Goal: Complete application form: Complete application form

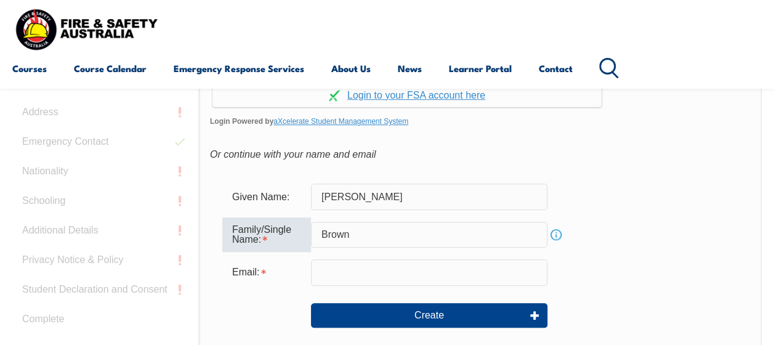
scroll to position [365, 0]
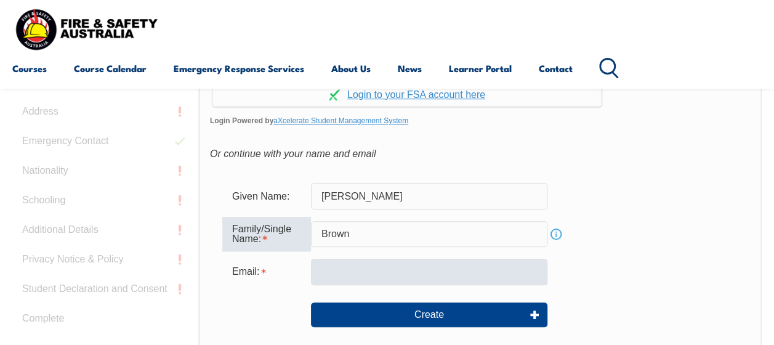
type input "Brown"
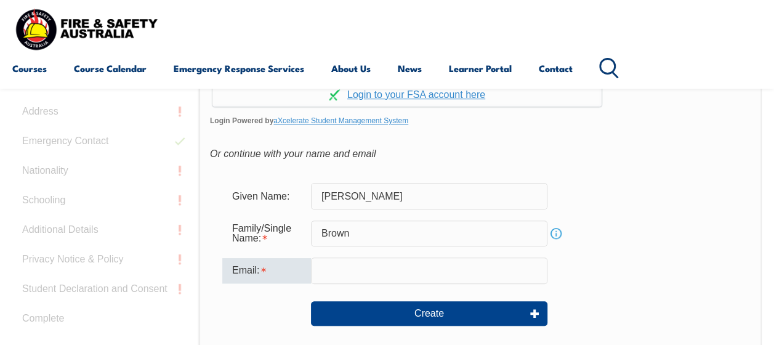
click at [339, 277] on input "email" at bounding box center [429, 270] width 236 height 26
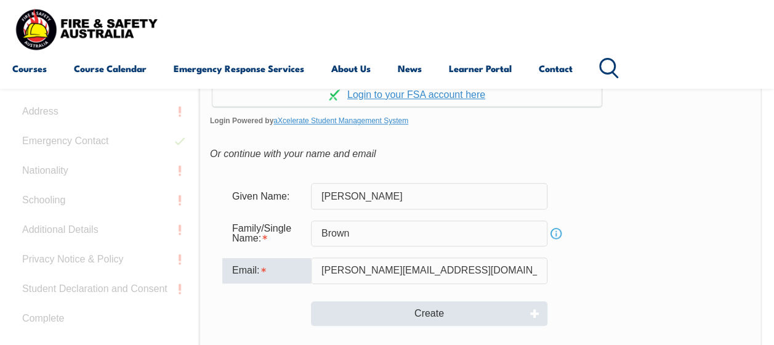
type input "[PERSON_NAME][EMAIL_ADDRESS][DOMAIN_NAME]"
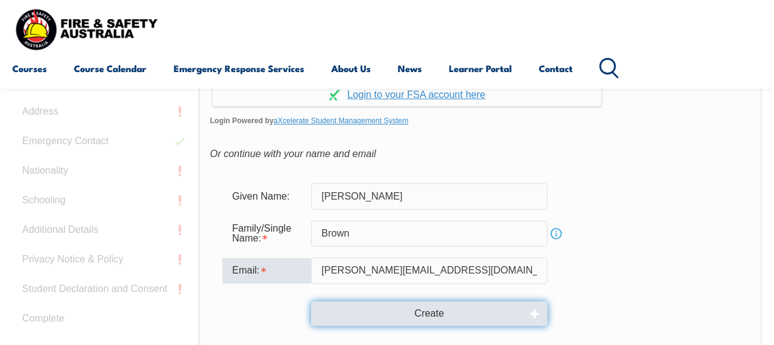
click at [384, 308] on button "Create" at bounding box center [429, 313] width 236 height 25
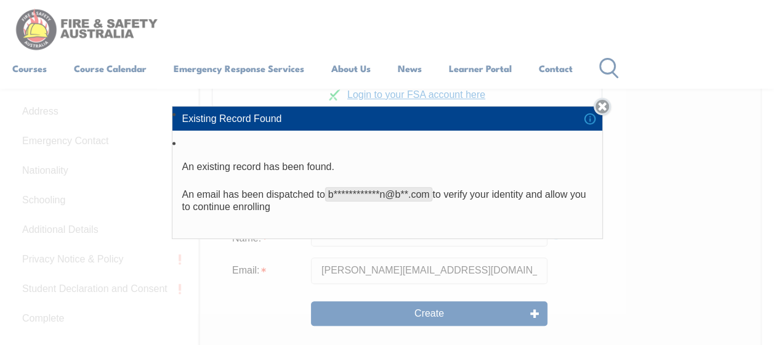
click at [606, 113] on link "Close" at bounding box center [602, 106] width 17 height 17
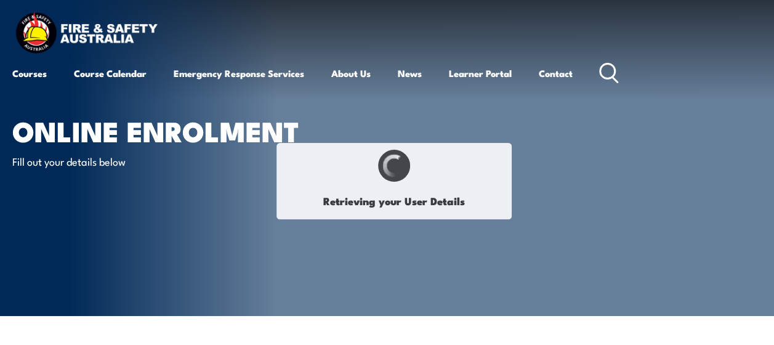
type input "[PERSON_NAME]"
type input "Brown"
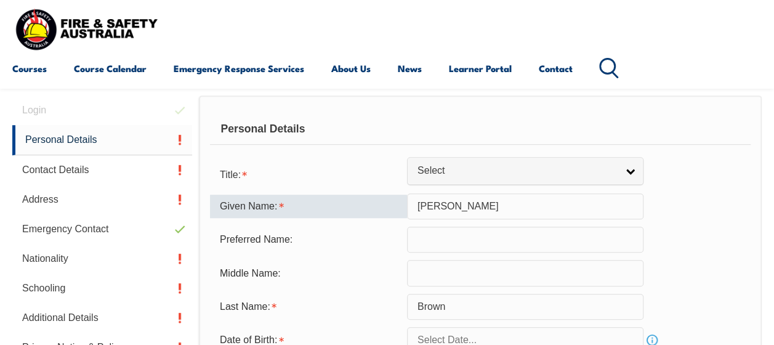
scroll to position [299, 0]
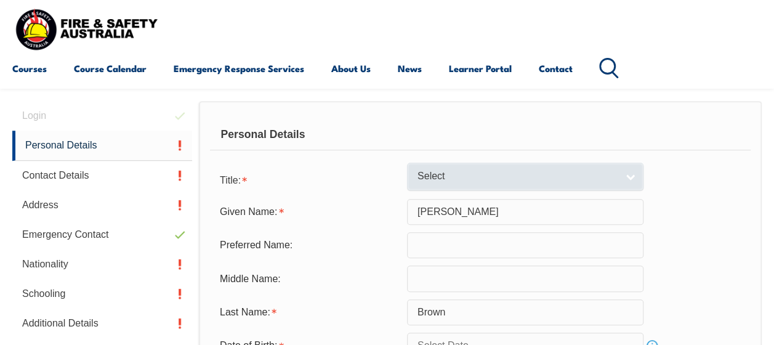
click at [490, 180] on span "Select" at bounding box center [518, 176] width 200 height 13
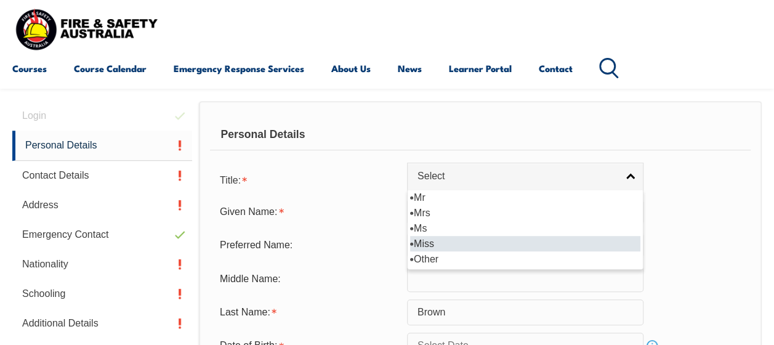
click at [450, 239] on li "Miss" at bounding box center [525, 243] width 230 height 15
select select "Miss"
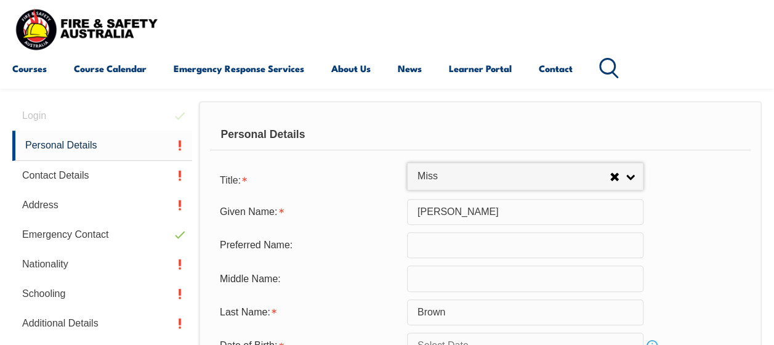
click at [451, 254] on input "text" at bounding box center [525, 245] width 236 height 26
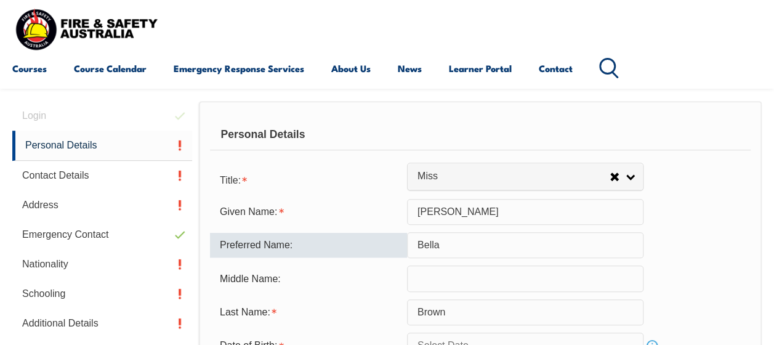
type input "Bella"
click at [448, 261] on form "Title: Mr Mrs Ms Miss Other Miss Mr Mrs Ms Miss [PERSON_NAME] Given Name: [PERS…" at bounding box center [480, 317] width 541 height 300
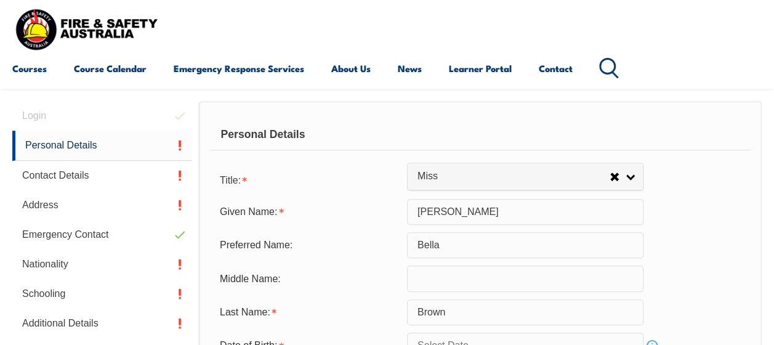
click at [438, 283] on input "text" at bounding box center [525, 278] width 236 height 26
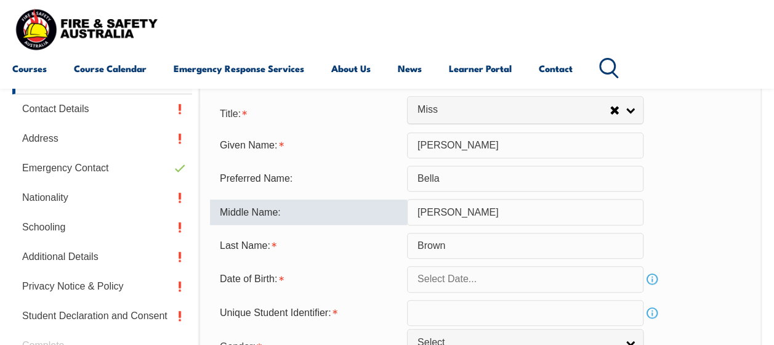
scroll to position [379, 0]
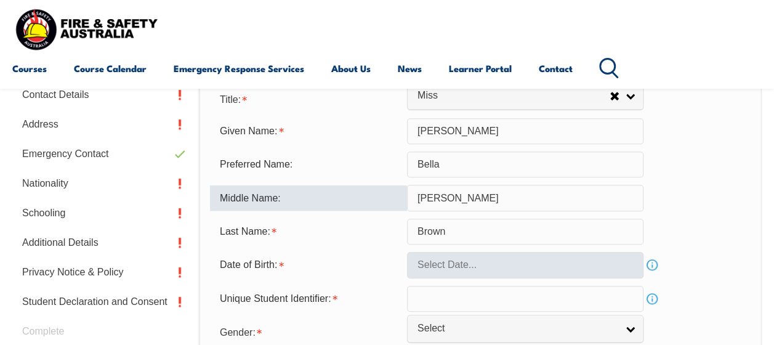
type input "[PERSON_NAME]"
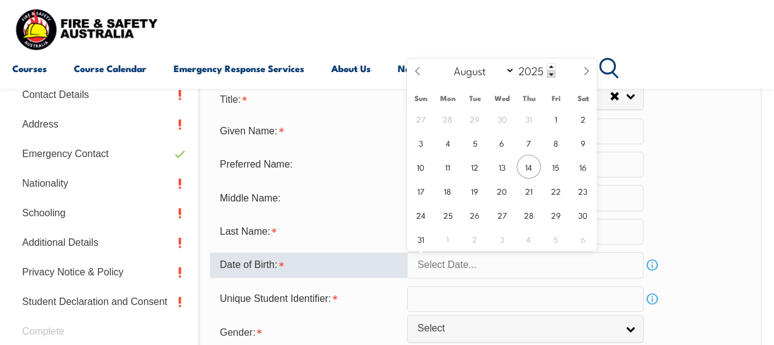
click at [448, 254] on input "text" at bounding box center [525, 265] width 236 height 26
click at [483, 68] on select "January February March April May June July August September October November De…" at bounding box center [481, 70] width 67 height 16
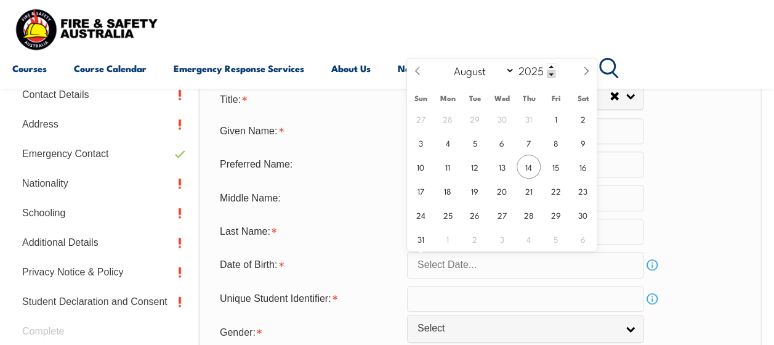
select select "1"
click at [448, 62] on select "January February March April May June July August September October November De…" at bounding box center [481, 70] width 67 height 16
click at [552, 73] on span at bounding box center [551, 73] width 9 height 7
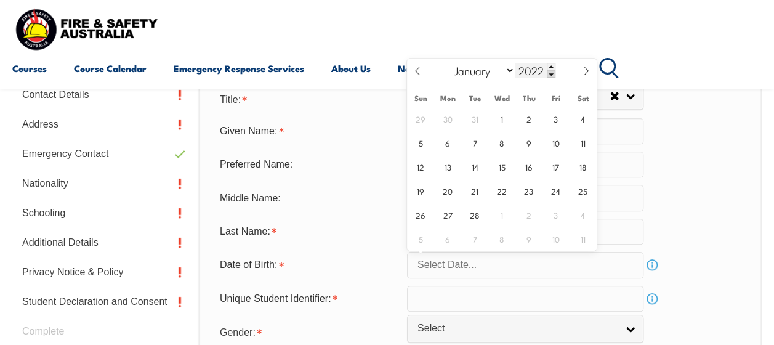
click at [552, 73] on span at bounding box center [551, 73] width 9 height 7
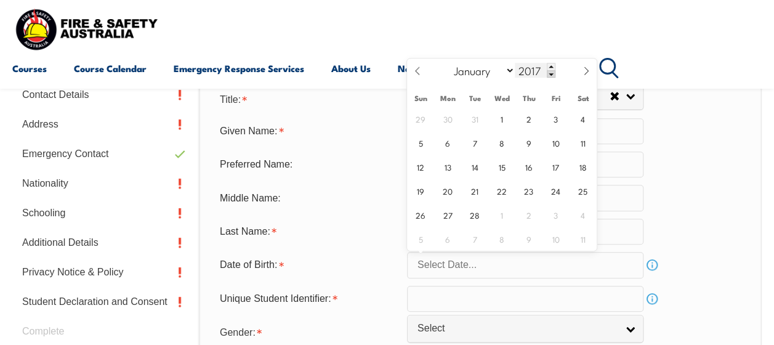
click at [552, 73] on span at bounding box center [551, 73] width 9 height 7
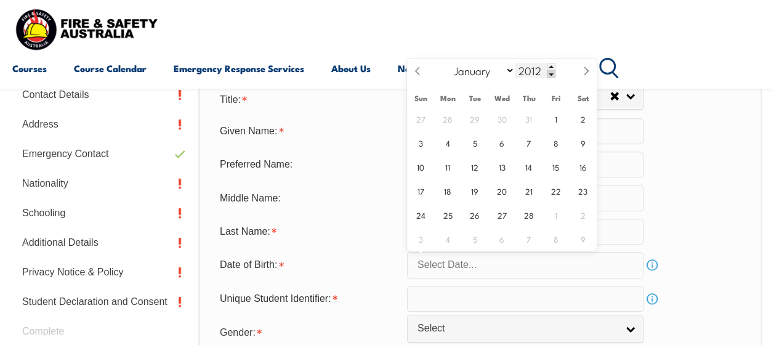
click at [552, 73] on span at bounding box center [551, 73] width 9 height 7
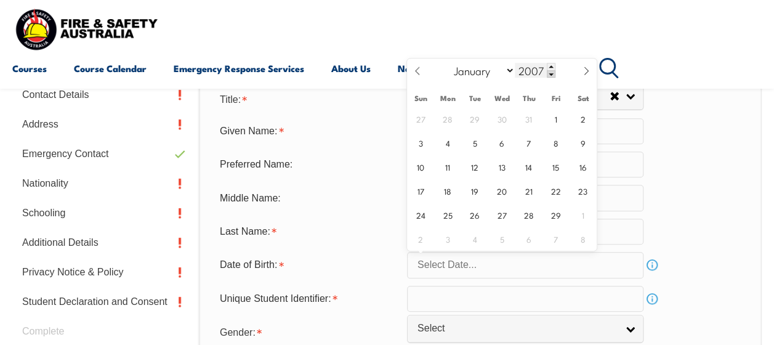
click at [552, 73] on span at bounding box center [551, 73] width 9 height 7
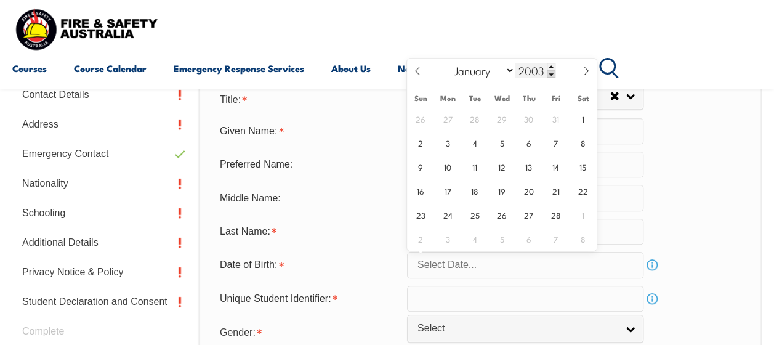
type input "2002"
click at [426, 148] on span "3" at bounding box center [420, 143] width 24 height 24
type input "[DATE]"
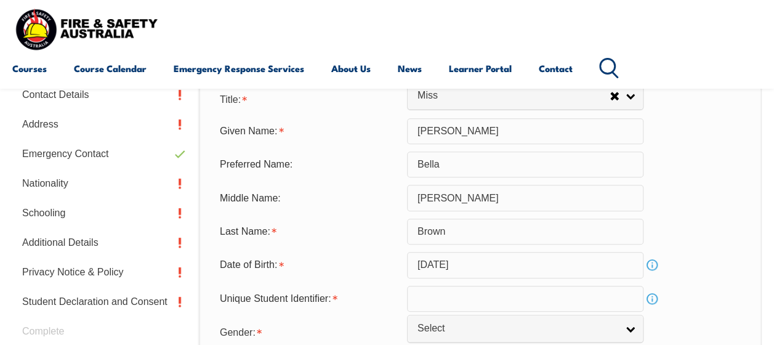
click at [750, 219] on div "Personal Details Title: Mr Mrs Ms Miss Other Miss Mr Mrs Ms Miss [PERSON_NAME] …" at bounding box center [480, 290] width 563 height 541
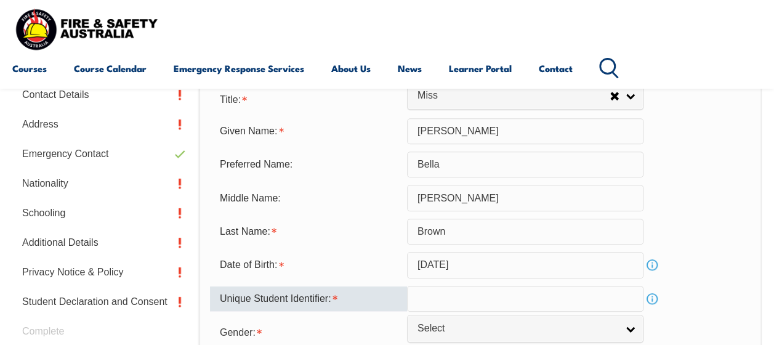
click at [515, 298] on input "text" at bounding box center [525, 299] width 236 height 26
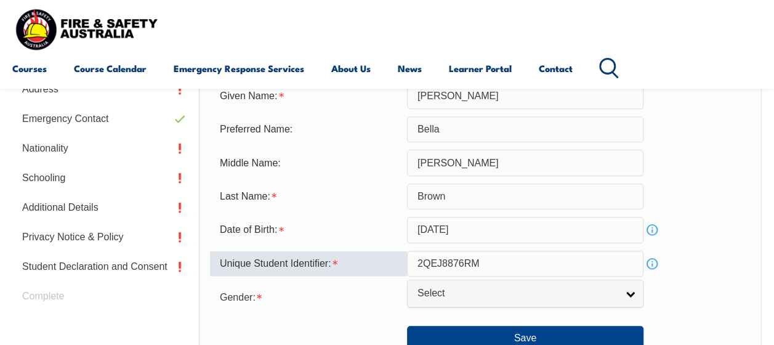
scroll to position [416, 0]
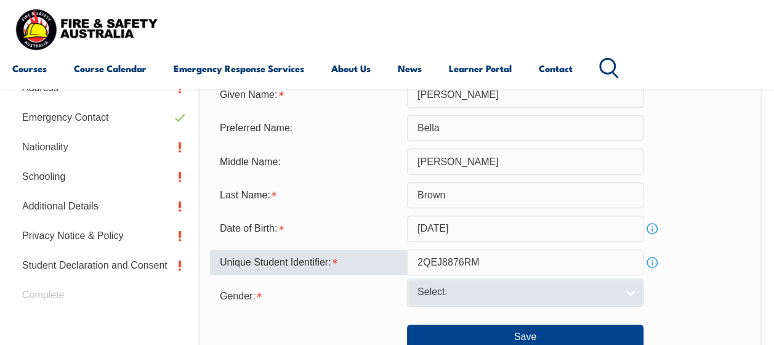
type input "2QEJ8876RM"
click at [482, 293] on span "Select" at bounding box center [518, 292] width 200 height 13
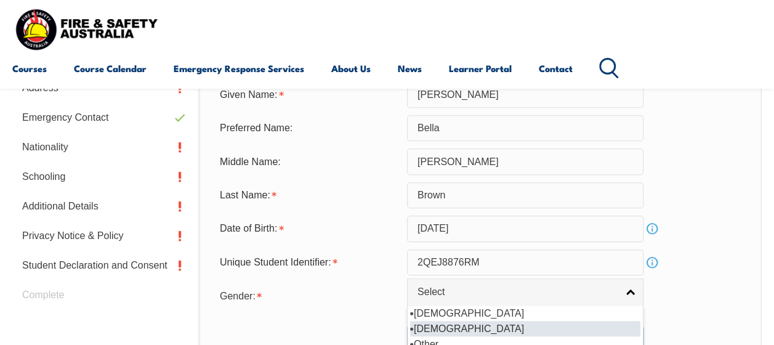
click at [445, 329] on li "[DEMOGRAPHIC_DATA]" at bounding box center [525, 328] width 230 height 15
select select "F"
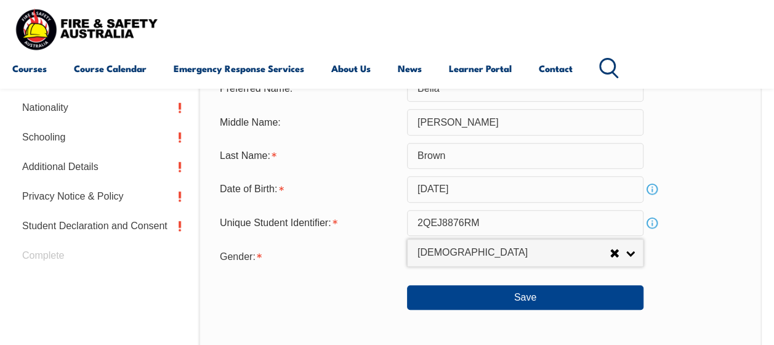
scroll to position [456, 0]
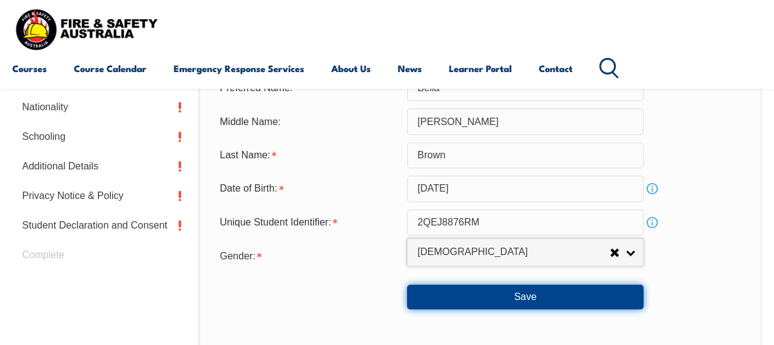
click at [490, 292] on button "Save" at bounding box center [525, 297] width 236 height 25
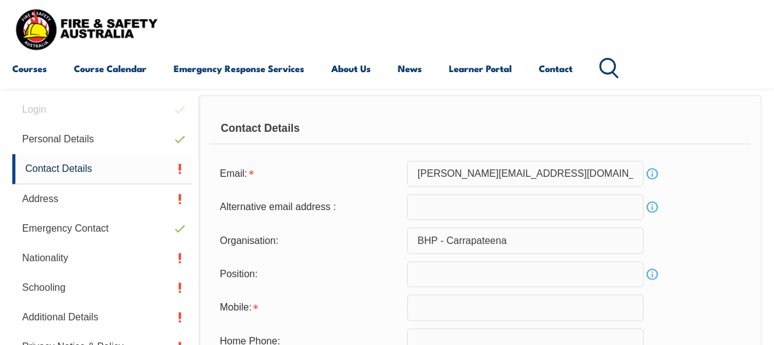
scroll to position [299, 0]
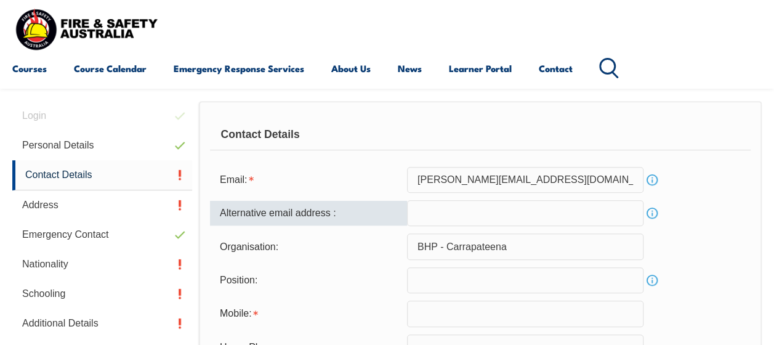
click at [536, 222] on input "email" at bounding box center [525, 213] width 236 height 26
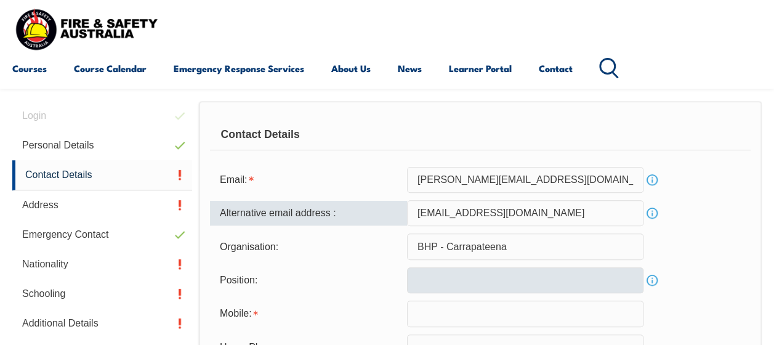
type input "[EMAIL_ADDRESS][DOMAIN_NAME]"
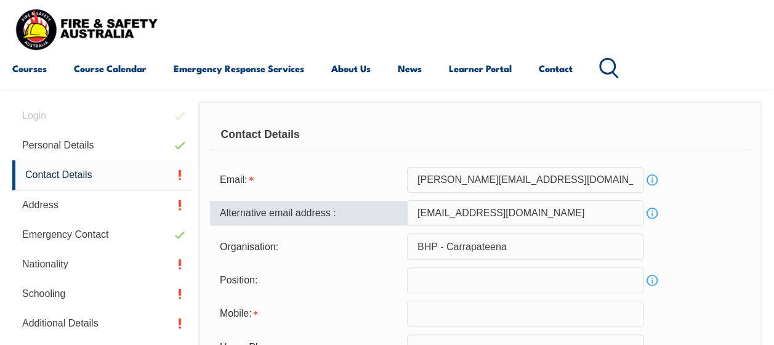
click at [453, 281] on input "text" at bounding box center [525, 280] width 236 height 26
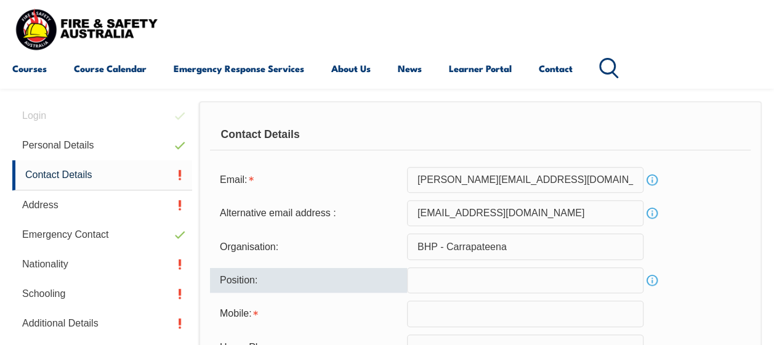
click at [453, 281] on input "text" at bounding box center [525, 280] width 236 height 26
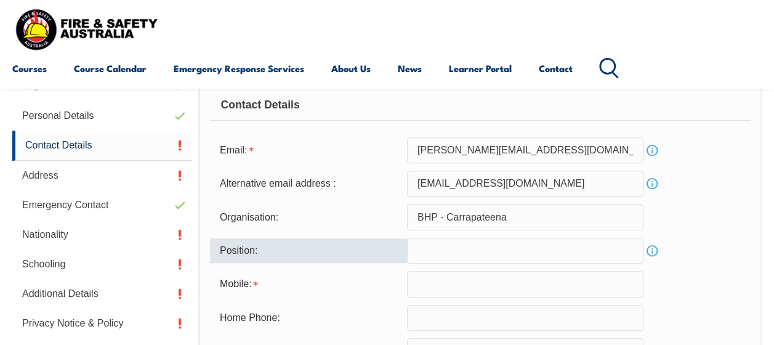
scroll to position [336, 0]
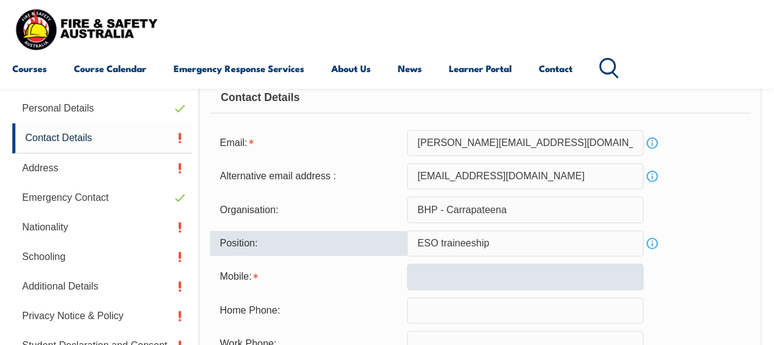
type input "ESO traineeship"
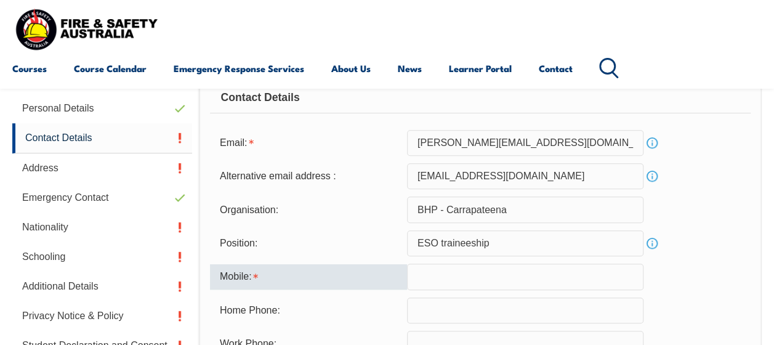
click at [467, 279] on input "text" at bounding box center [525, 277] width 236 height 26
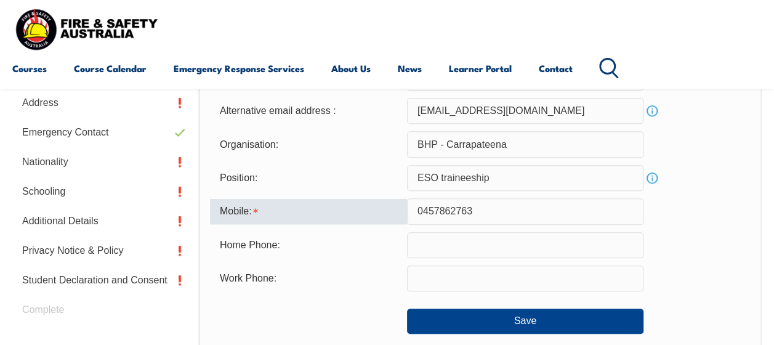
scroll to position [417, 0]
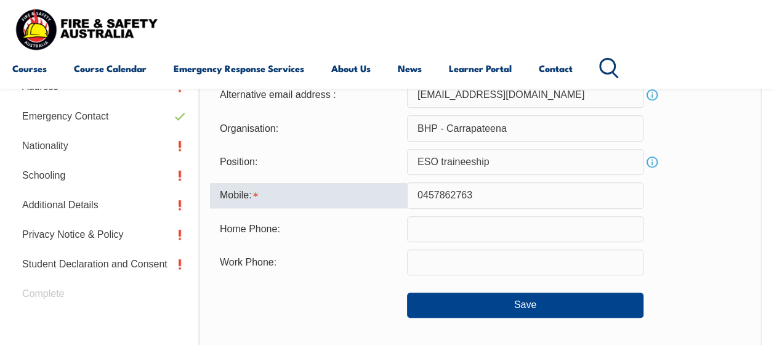
type input "0457862763"
click at [458, 242] on form "Email: [PERSON_NAME][EMAIL_ADDRESS][DOMAIN_NAME] Info Alternative email address…" at bounding box center [480, 183] width 541 height 269
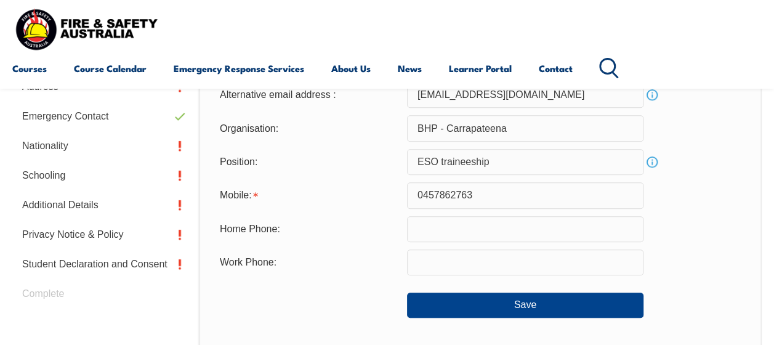
click at [458, 242] on form "Email: [PERSON_NAME][EMAIL_ADDRESS][DOMAIN_NAME] Info Alternative email address…" at bounding box center [480, 183] width 541 height 269
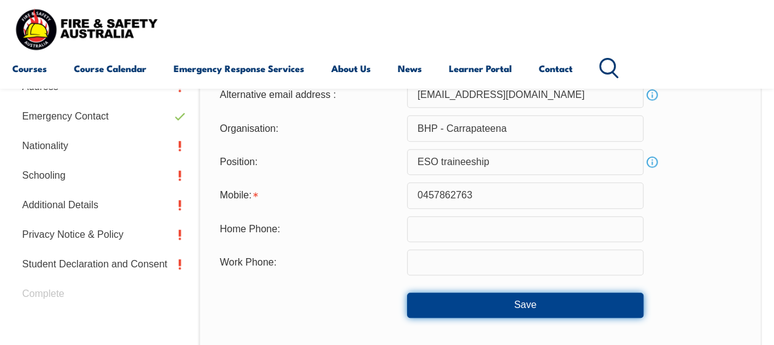
click at [477, 299] on button "Save" at bounding box center [525, 305] width 236 height 25
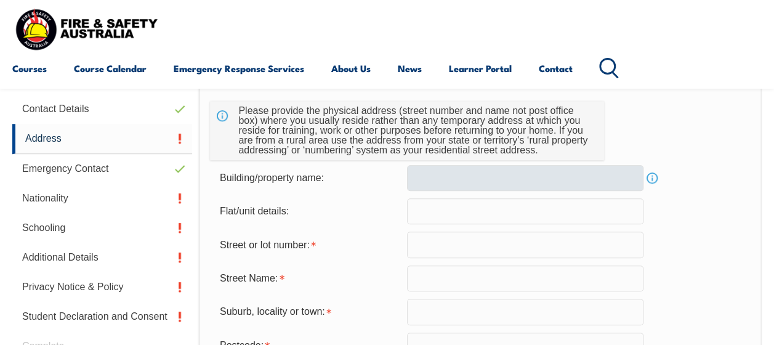
scroll to position [365, 0]
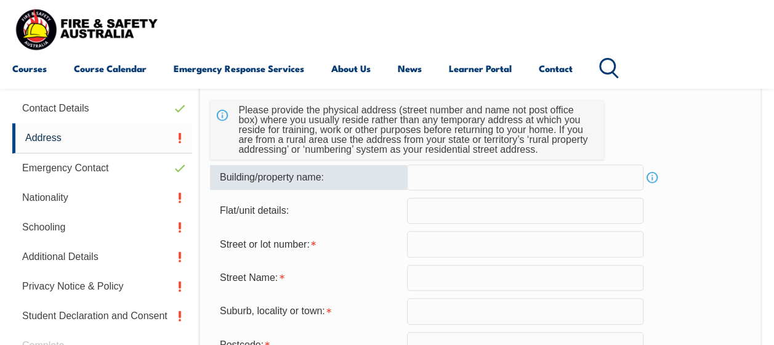
click at [583, 183] on input "text" at bounding box center [525, 177] width 236 height 26
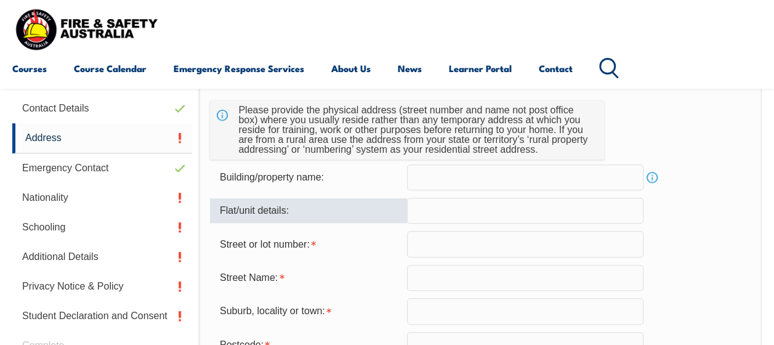
click at [515, 209] on input "text" at bounding box center [525, 211] width 236 height 26
click at [485, 241] on input "text" at bounding box center [525, 244] width 236 height 26
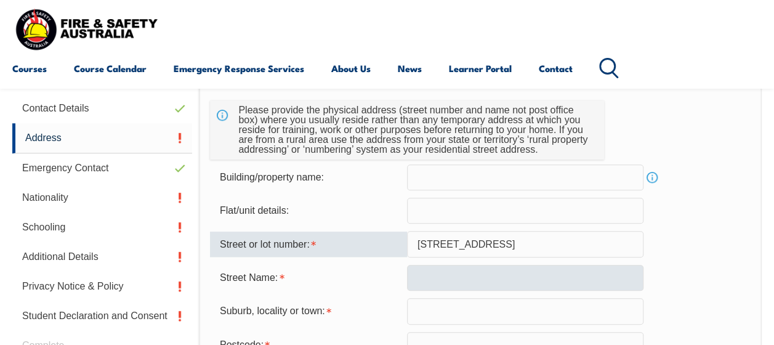
type input "[STREET_ADDRESS]"
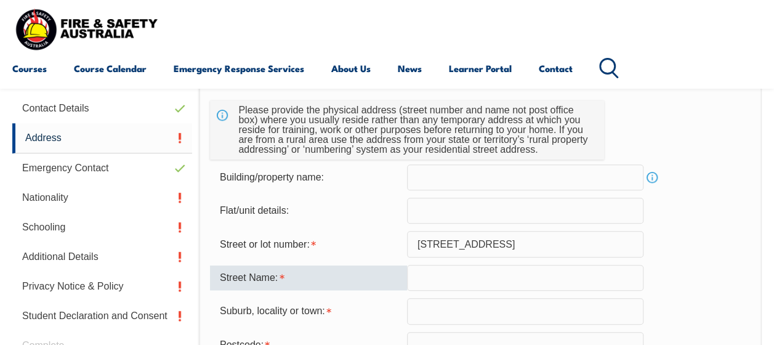
click at [450, 272] on input "text" at bounding box center [525, 278] width 236 height 26
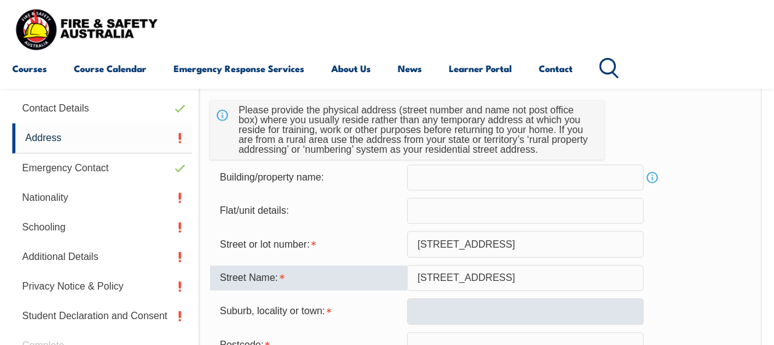
type input "[STREET_ADDRESS]"
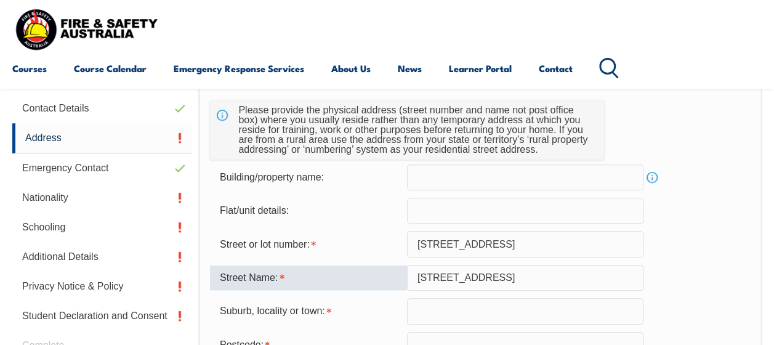
click at [466, 310] on input "text" at bounding box center [525, 311] width 236 height 26
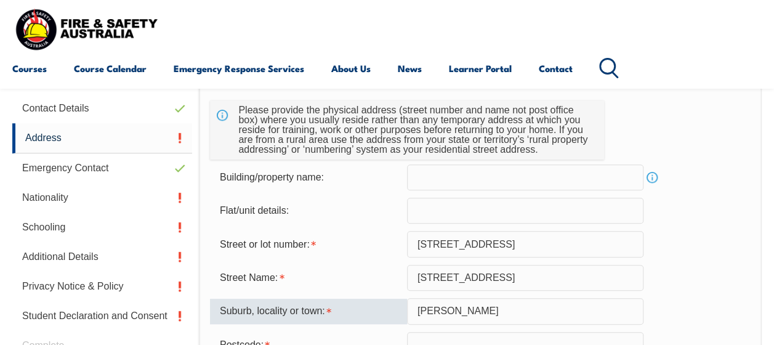
scroll to position [490, 0]
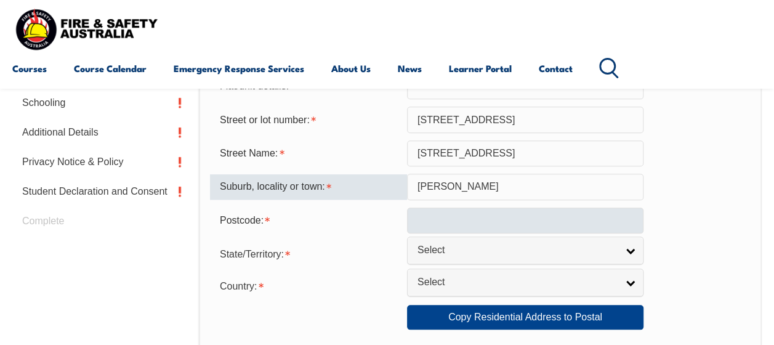
type input "[PERSON_NAME]"
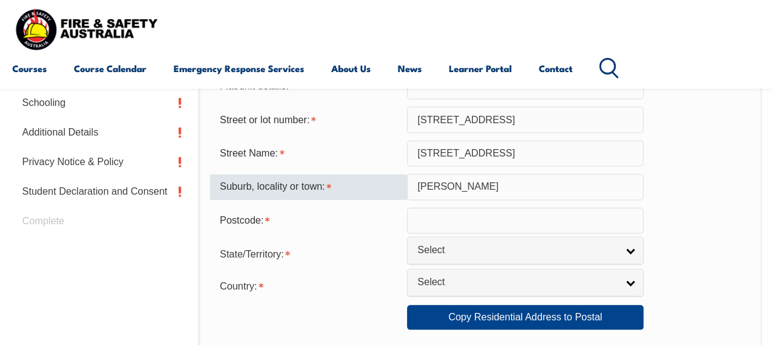
click at [451, 227] on input "text" at bounding box center [525, 221] width 236 height 26
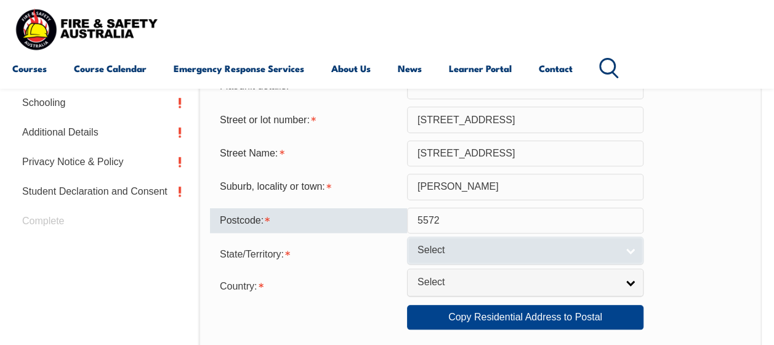
type input "5572"
click at [453, 238] on link "Select" at bounding box center [525, 250] width 236 height 28
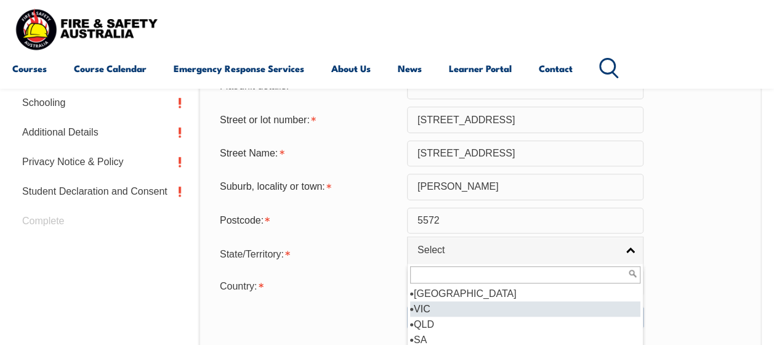
scroll to position [6, 0]
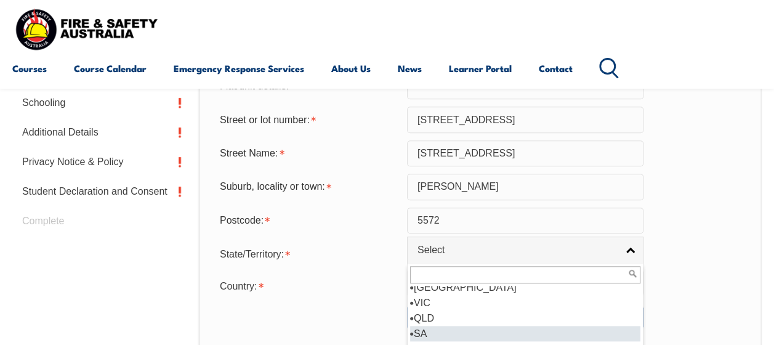
click at [423, 335] on li "SA" at bounding box center [525, 333] width 230 height 15
select select "SA"
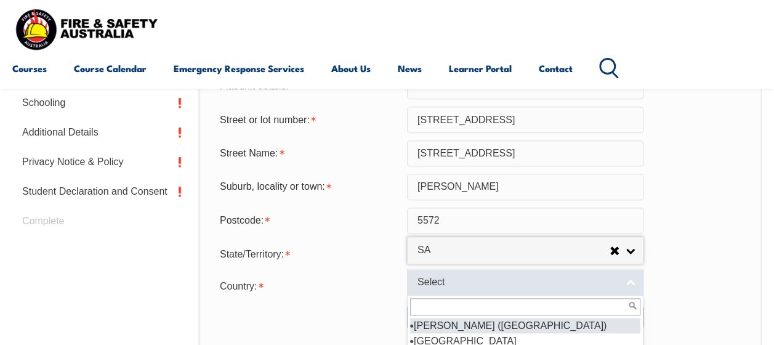
click at [459, 275] on link "Select" at bounding box center [525, 283] width 236 height 28
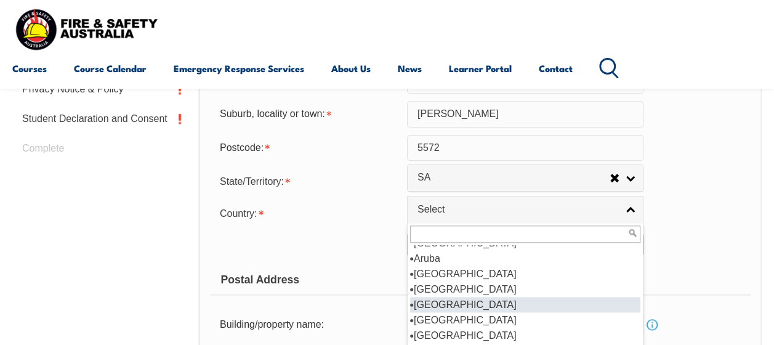
scroll to position [180, 0]
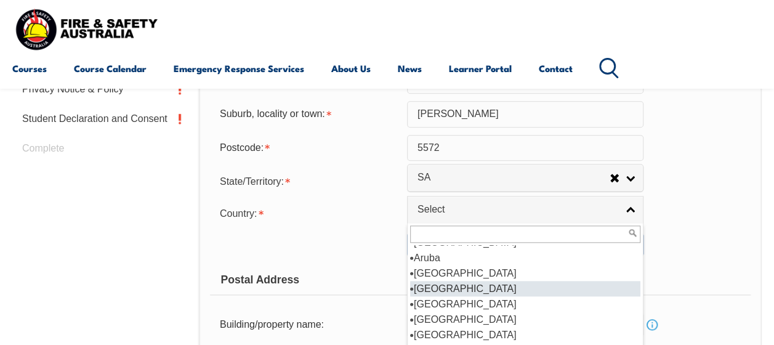
drag, startPoint x: 458, startPoint y: 308, endPoint x: 469, endPoint y: 288, distance: 22.9
click at [469, 288] on ul "[GEOGRAPHIC_DATA] ([GEOGRAPHIC_DATA]) [GEOGRAPHIC_DATA] [GEOGRAPHIC_DATA] [GEOG…" at bounding box center [524, 319] width 233 height 148
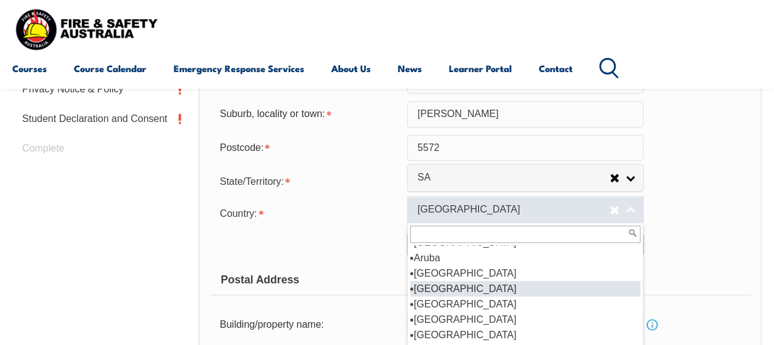
click at [525, 217] on link "[GEOGRAPHIC_DATA]" at bounding box center [525, 210] width 236 height 28
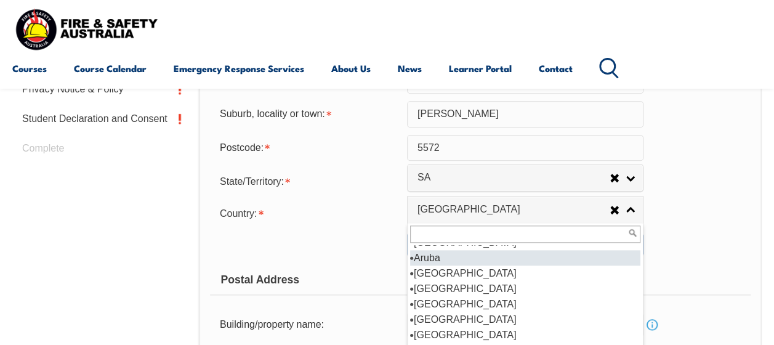
scroll to position [169, 0]
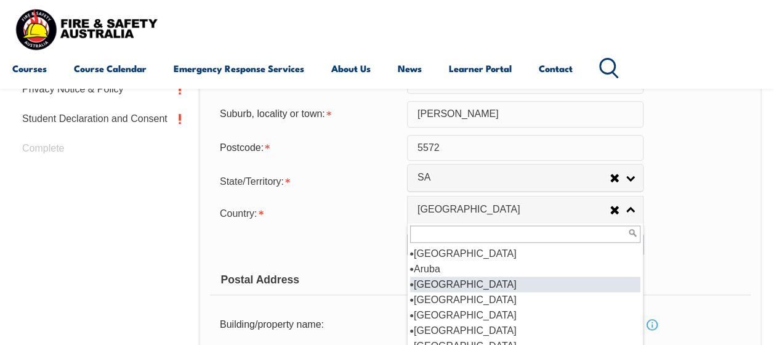
click at [483, 286] on li "[GEOGRAPHIC_DATA]" at bounding box center [525, 284] width 230 height 15
select select "1101"
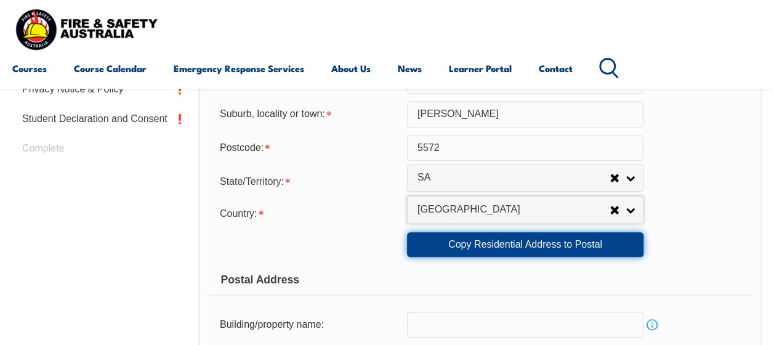
click at [521, 251] on link "Copy Residential Address to Postal" at bounding box center [525, 244] width 236 height 25
type input "[STREET_ADDRESS]"
type input "[PERSON_NAME]"
select select "SA"
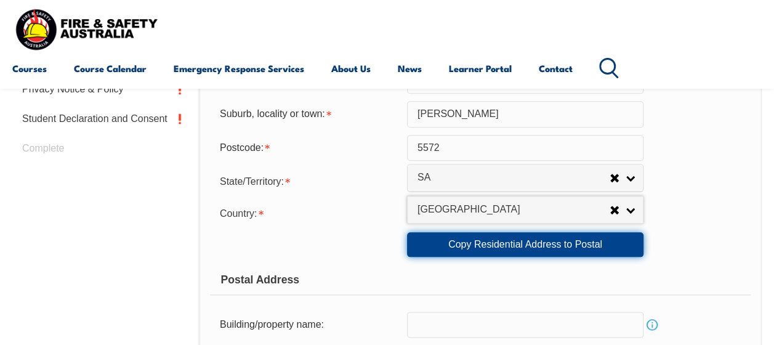
type input "5572"
select select "1101"
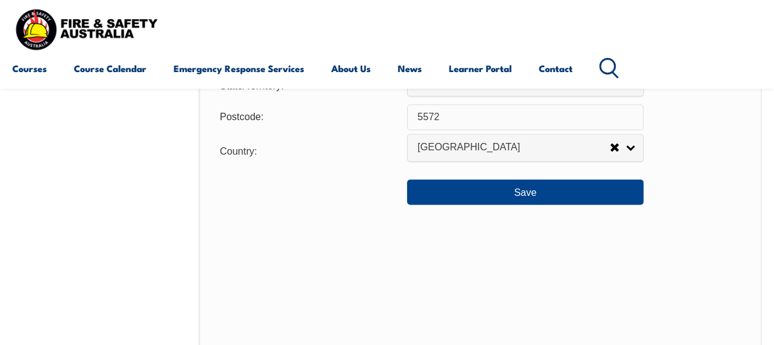
scroll to position [1003, 0]
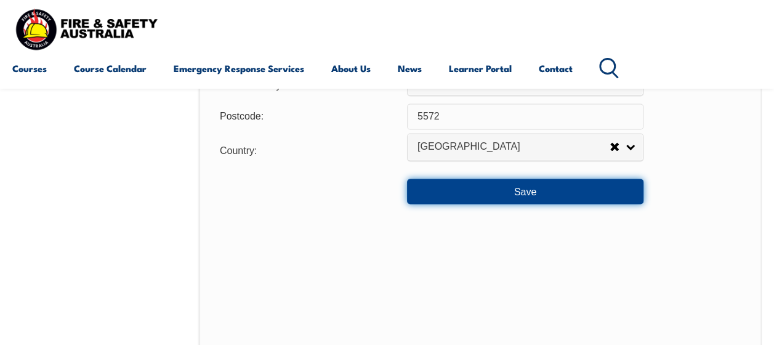
click at [559, 182] on button "Save" at bounding box center [525, 191] width 236 height 25
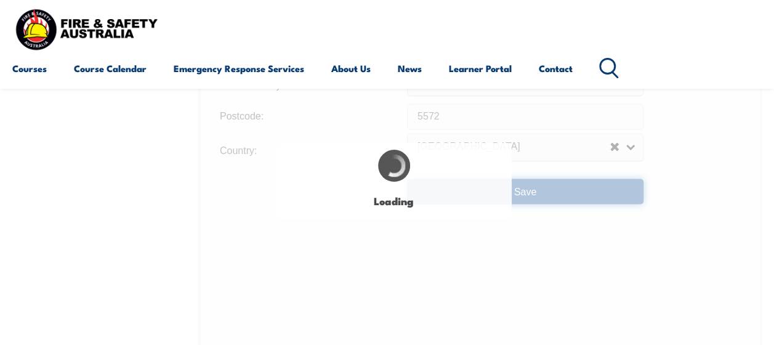
type input "[PERSON_NAME]"
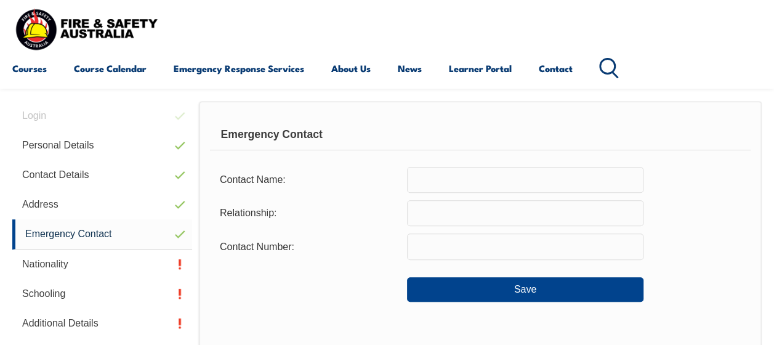
scroll to position [347, 0]
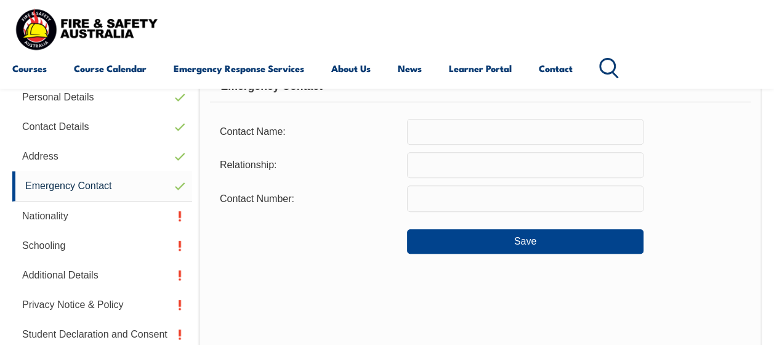
click at [530, 142] on input "text" at bounding box center [525, 132] width 236 height 26
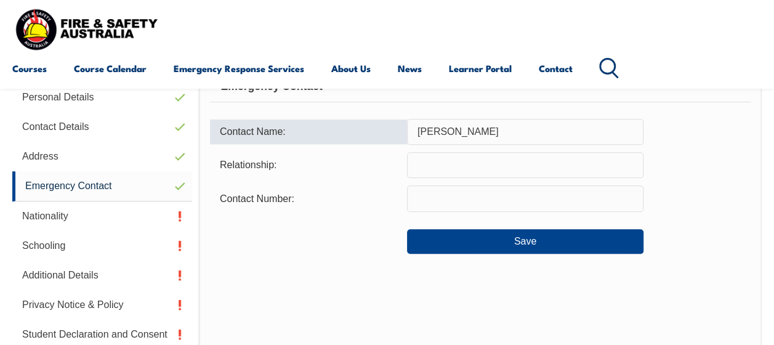
type input "[PERSON_NAME]"
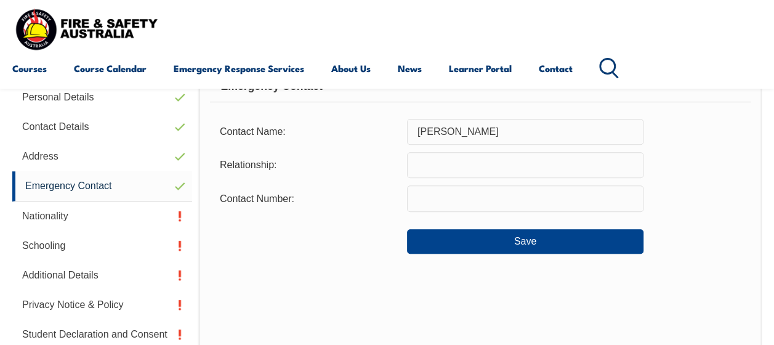
click at [507, 149] on form "Contact Name: [PERSON_NAME] Relationship: Contact Number: Save" at bounding box center [480, 186] width 541 height 135
click at [497, 156] on input "text" at bounding box center [525, 165] width 236 height 26
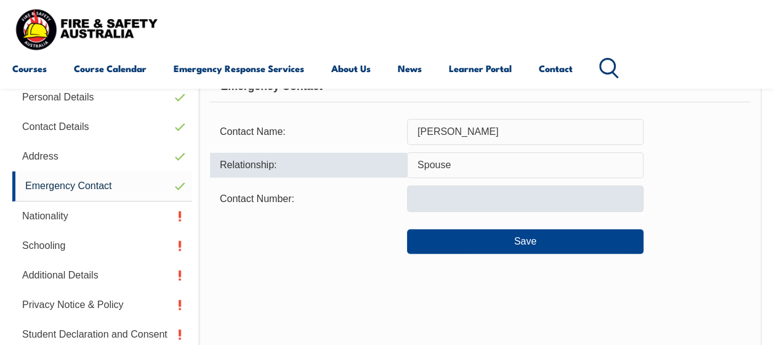
type input "Spouse"
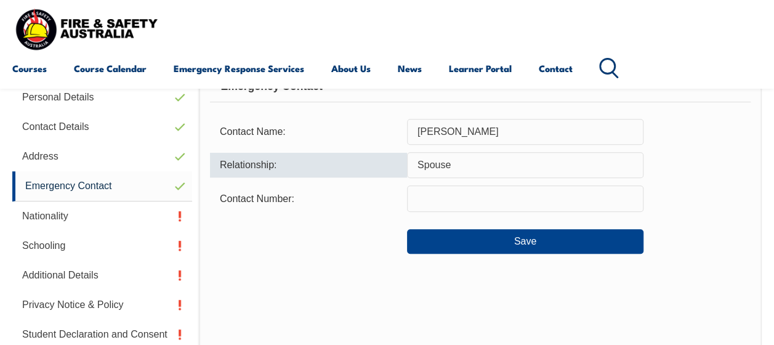
click at [468, 204] on input "text" at bounding box center [525, 198] width 236 height 26
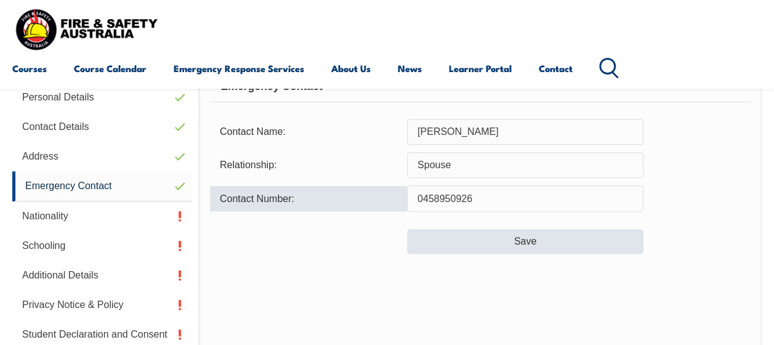
type input "0458950926"
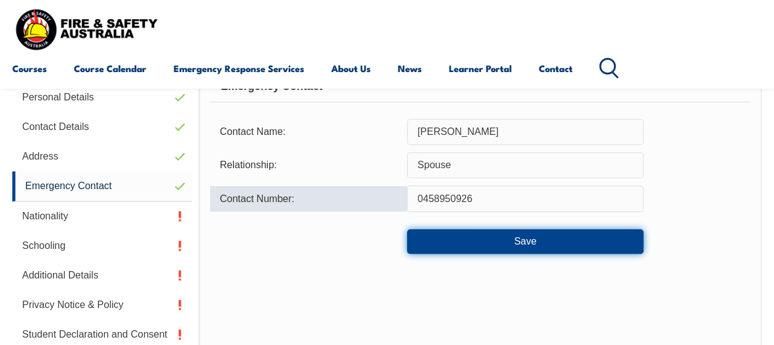
click at [468, 230] on button "Save" at bounding box center [525, 241] width 236 height 25
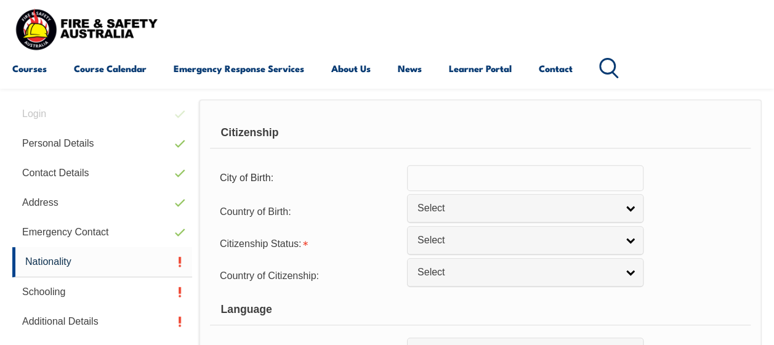
scroll to position [299, 0]
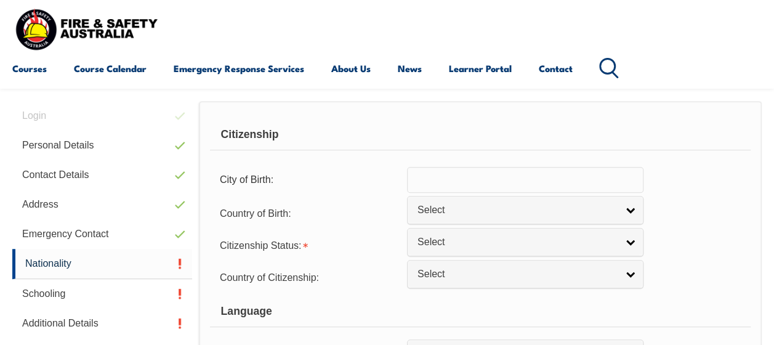
click at [459, 178] on input "text" at bounding box center [525, 180] width 236 height 26
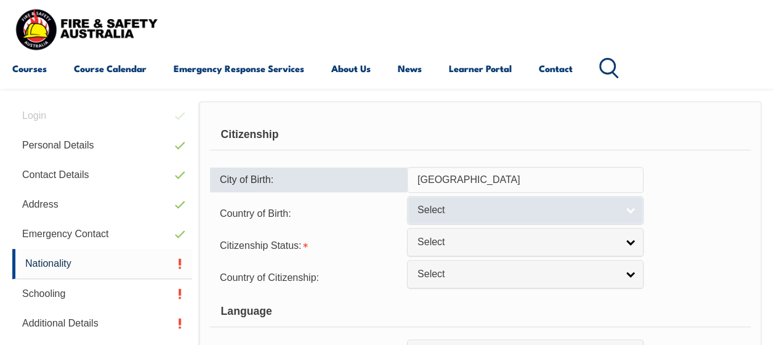
type input "[GEOGRAPHIC_DATA]"
click at [456, 204] on span "Select" at bounding box center [518, 210] width 200 height 13
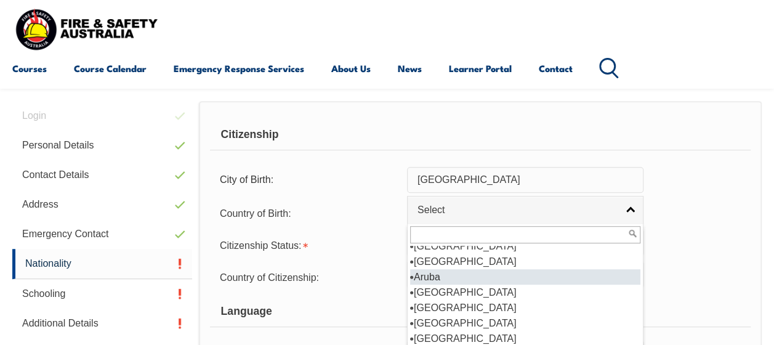
scroll to position [162, 0]
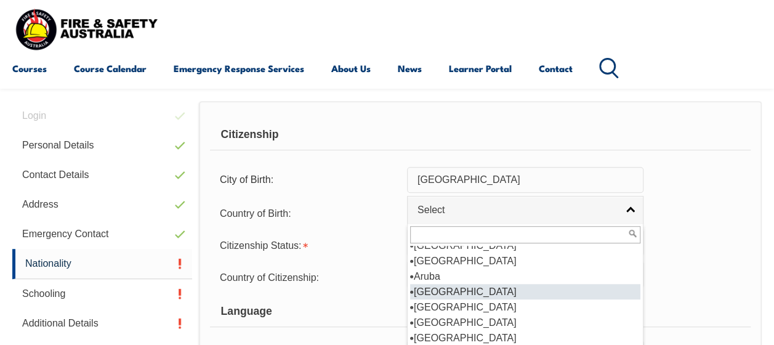
click at [440, 285] on li "[GEOGRAPHIC_DATA]" at bounding box center [525, 291] width 230 height 15
select select "1101"
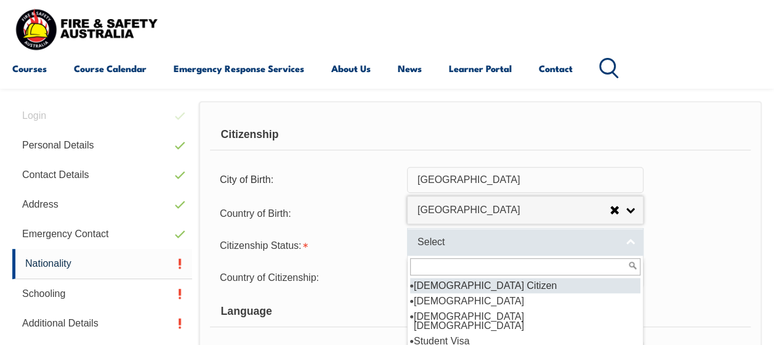
click at [464, 238] on span "Select" at bounding box center [518, 242] width 200 height 13
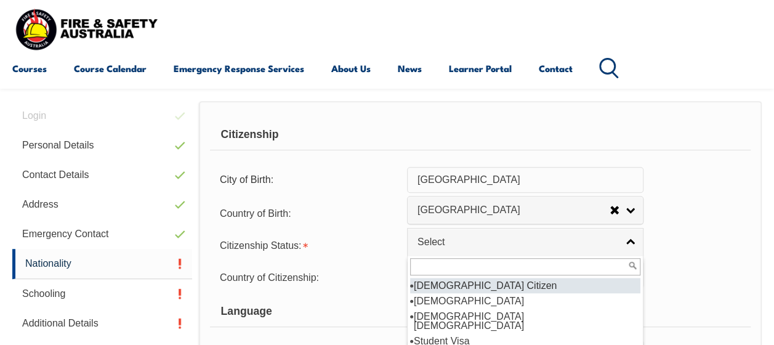
click at [461, 288] on li "[DEMOGRAPHIC_DATA] Citizen" at bounding box center [525, 285] width 230 height 15
select select "1"
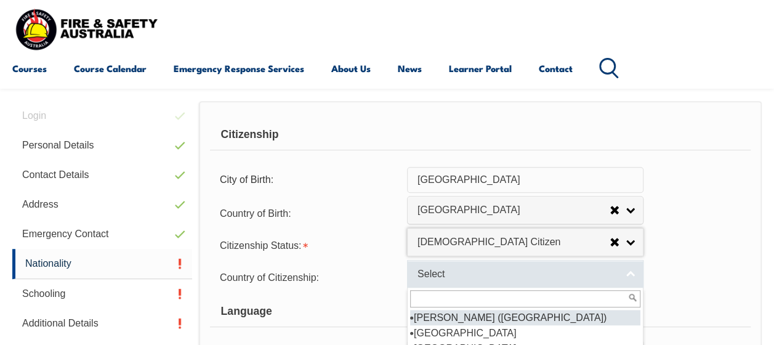
click at [458, 278] on span "Select" at bounding box center [518, 274] width 200 height 13
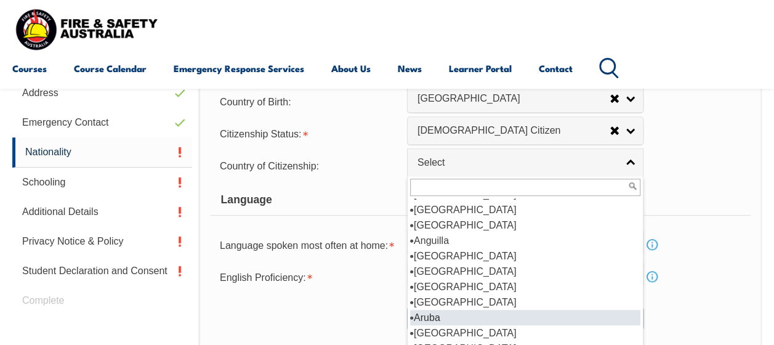
scroll to position [97, 0]
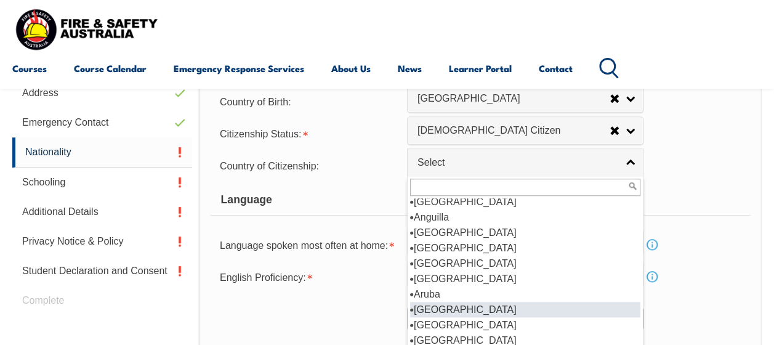
click at [452, 304] on li "[GEOGRAPHIC_DATA]" at bounding box center [525, 309] width 230 height 15
select select "1101"
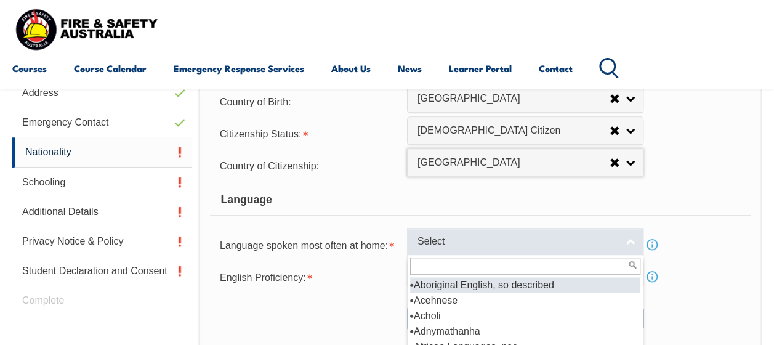
click at [461, 235] on span "Select" at bounding box center [518, 241] width 200 height 13
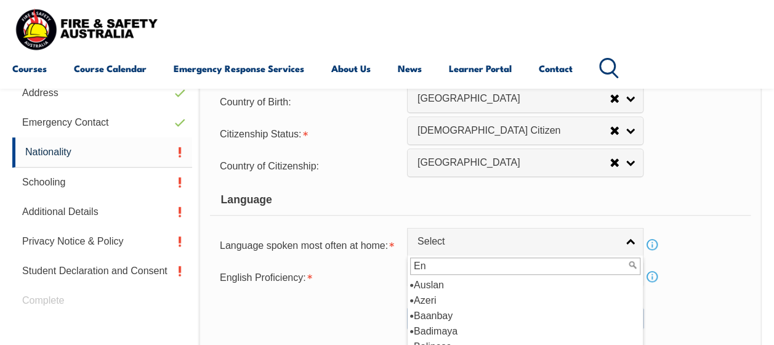
scroll to position [0, 0]
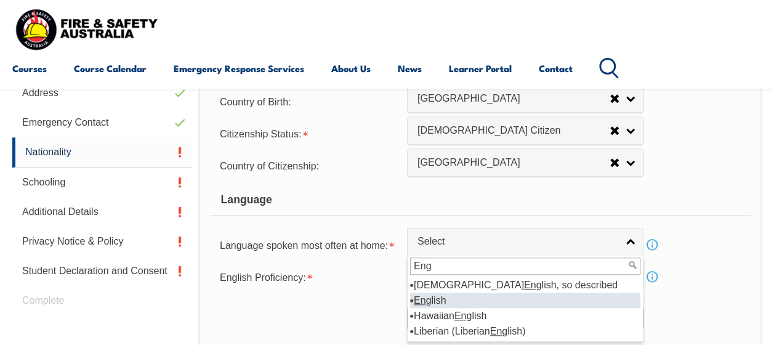
type input "Eng"
click at [452, 305] on li "Eng lish" at bounding box center [525, 300] width 230 height 15
select select "1201"
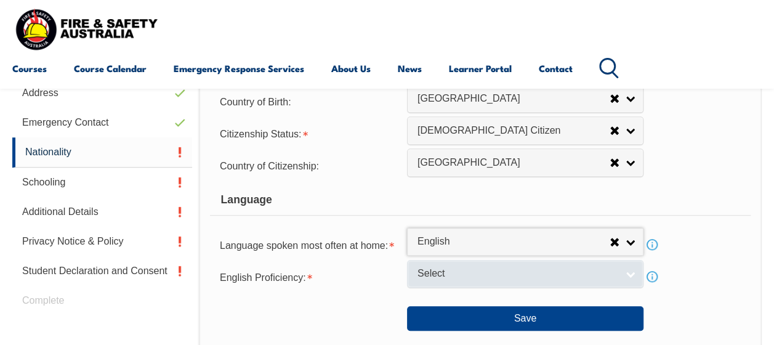
click at [437, 277] on span "Select" at bounding box center [518, 273] width 200 height 13
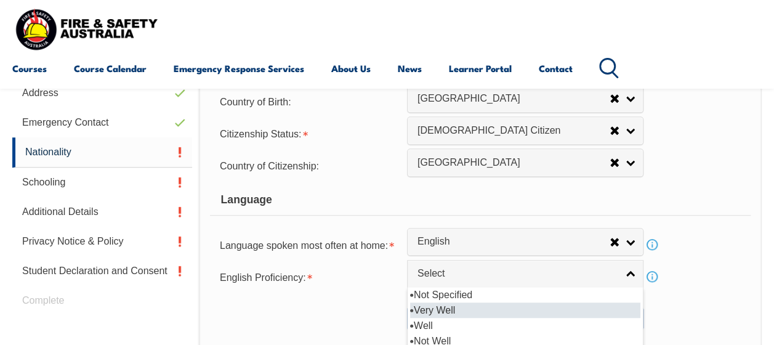
click at [448, 309] on li "Very Well" at bounding box center [525, 309] width 230 height 15
select select "1"
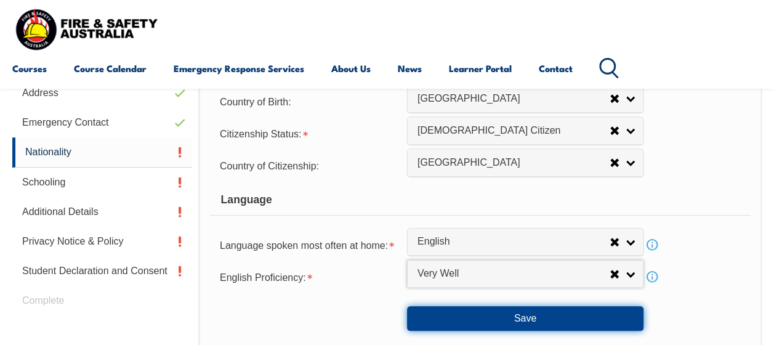
click at [489, 315] on button "Save" at bounding box center [525, 318] width 236 height 25
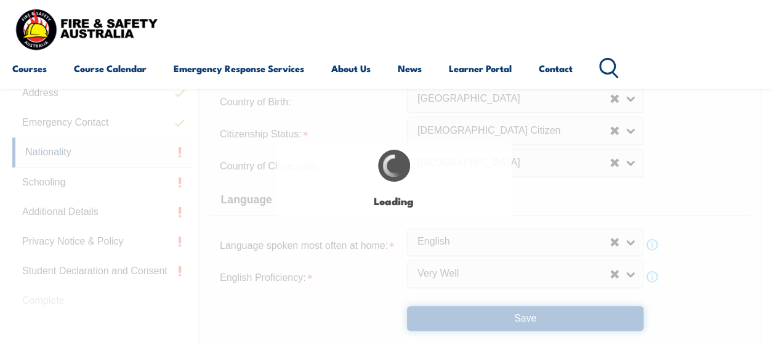
select select "false"
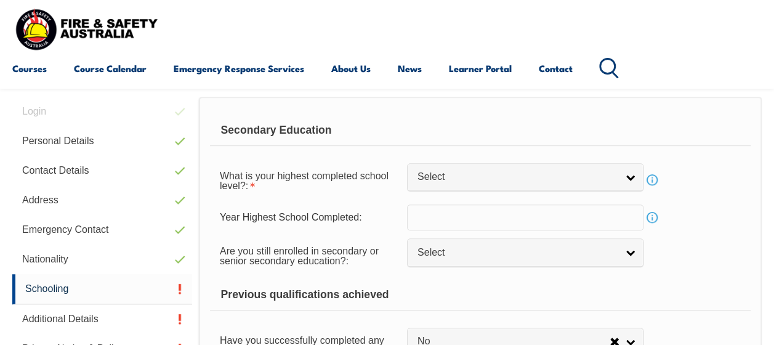
scroll to position [299, 0]
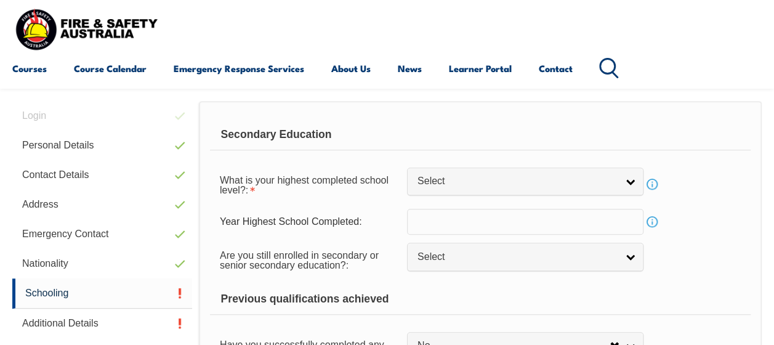
click at [489, 315] on form "Secondary Education What is your highest completed school level?: Did not atten…" at bounding box center [480, 263] width 541 height 288
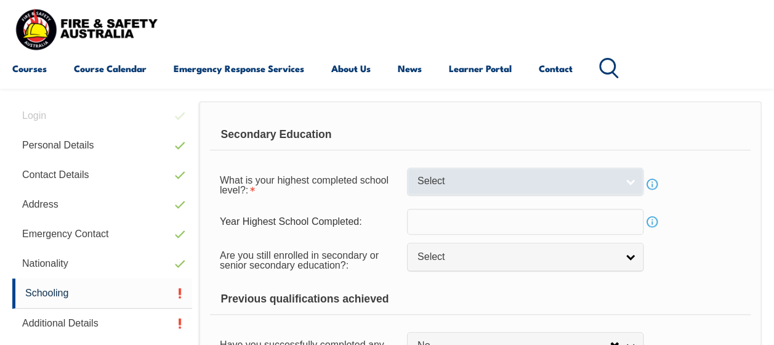
click at [469, 177] on span "Select" at bounding box center [518, 181] width 200 height 13
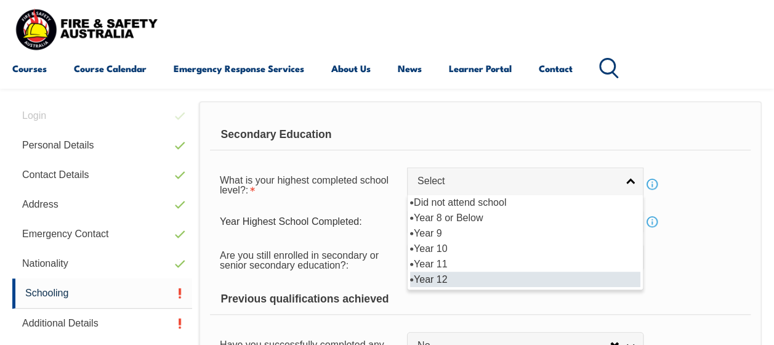
click at [442, 278] on li "Year 12" at bounding box center [525, 279] width 230 height 15
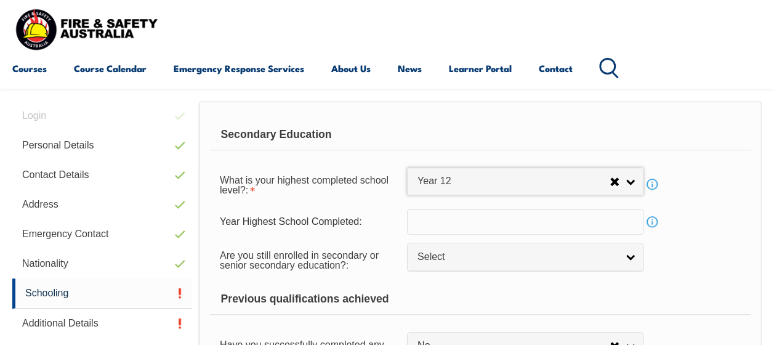
select select "12"
click at [457, 232] on input "text" at bounding box center [525, 222] width 236 height 26
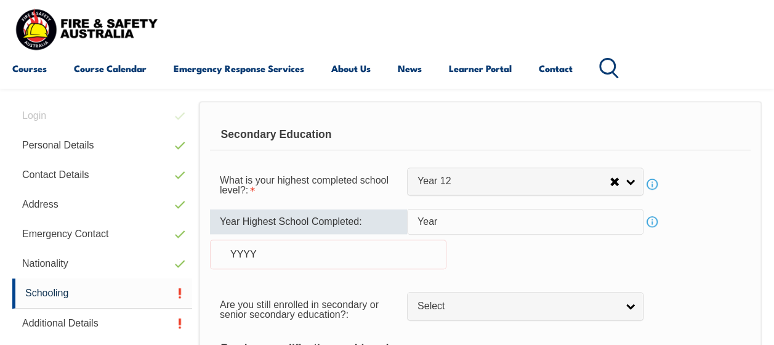
click at [387, 252] on div "YYYY" at bounding box center [328, 255] width 236 height 30
click at [450, 221] on input "Year" at bounding box center [525, 222] width 236 height 26
type input "Y"
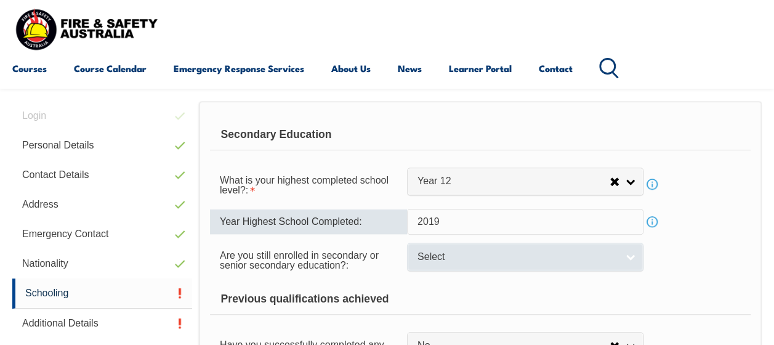
type input "2019"
click at [454, 243] on link "Select" at bounding box center [525, 257] width 236 height 28
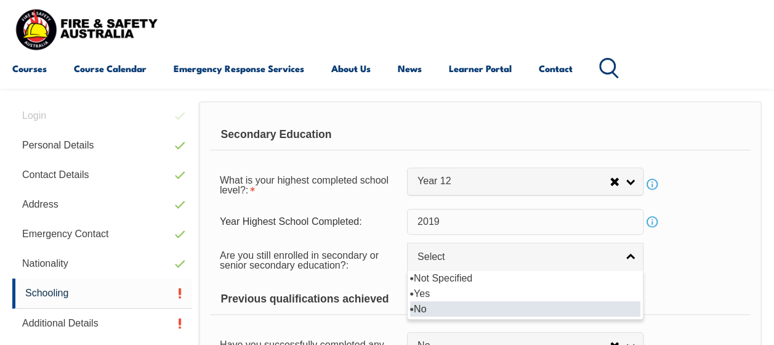
click at [448, 308] on li "No" at bounding box center [525, 308] width 230 height 15
select select "false"
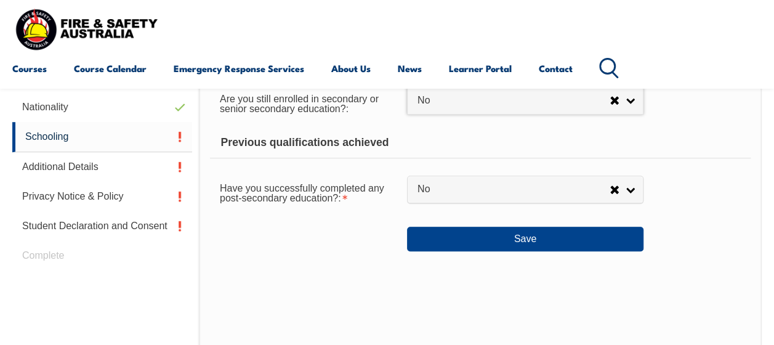
scroll to position [456, 0]
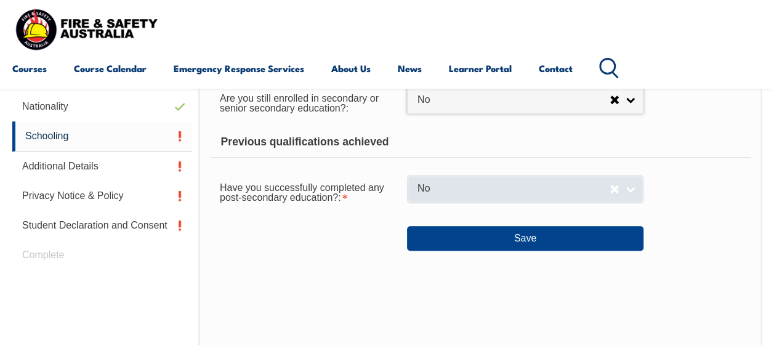
click at [483, 195] on link "No" at bounding box center [525, 189] width 236 height 28
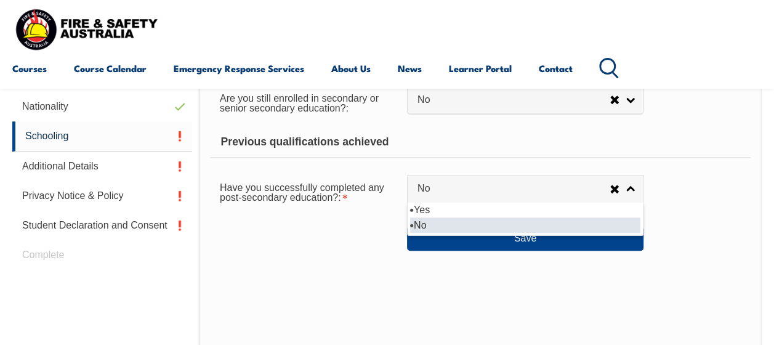
click at [461, 232] on li "No" at bounding box center [525, 224] width 230 height 15
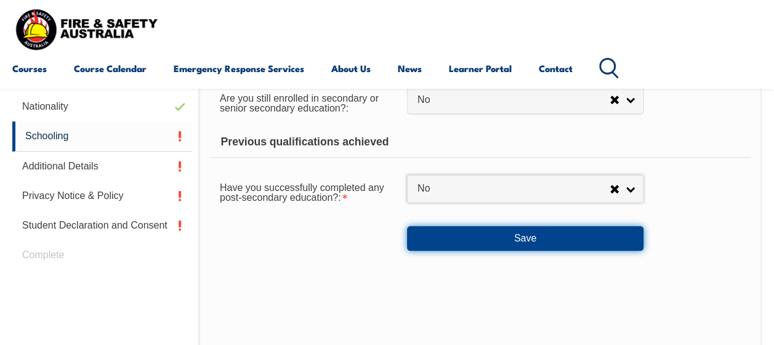
click at [469, 236] on button "Save" at bounding box center [525, 238] width 236 height 25
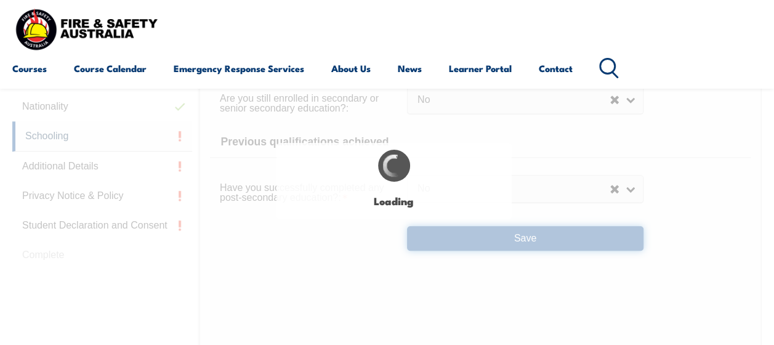
select select
select select "false"
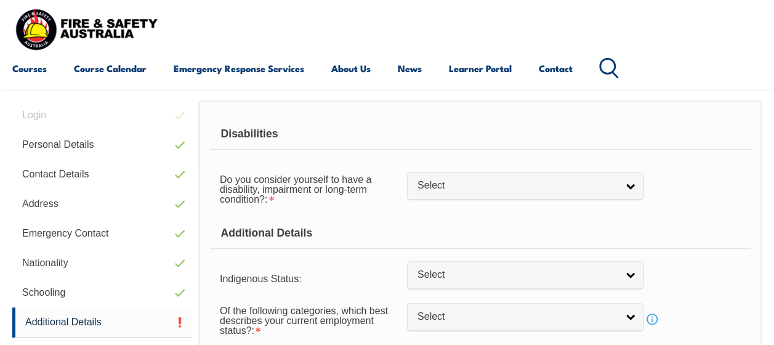
scroll to position [299, 0]
click at [495, 200] on div "Do you consider yourself to have a disability, impairment or long-term conditio…" at bounding box center [480, 189] width 541 height 44
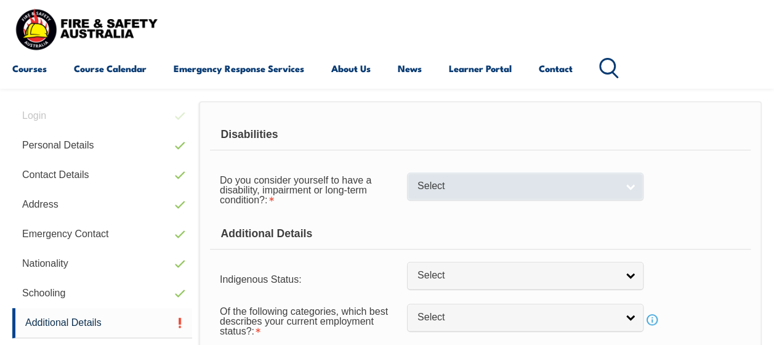
click at [472, 192] on span "Select" at bounding box center [518, 186] width 200 height 13
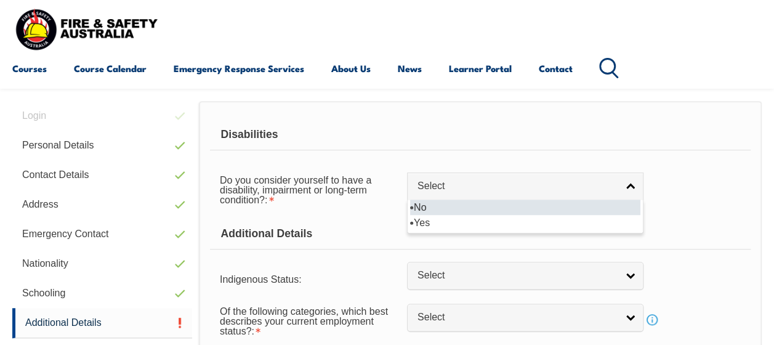
click at [461, 206] on li "No" at bounding box center [525, 207] width 230 height 15
select select "false"
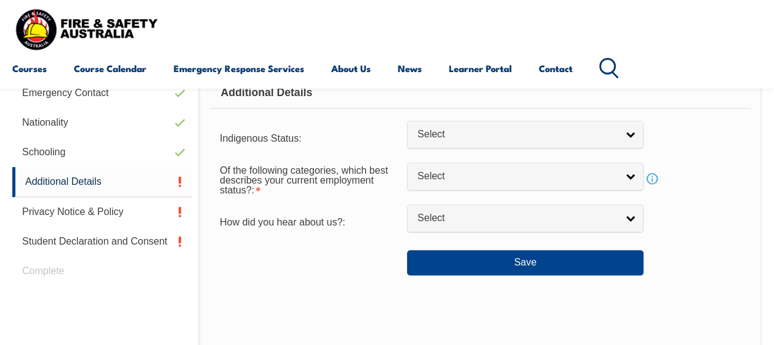
scroll to position [440, 0]
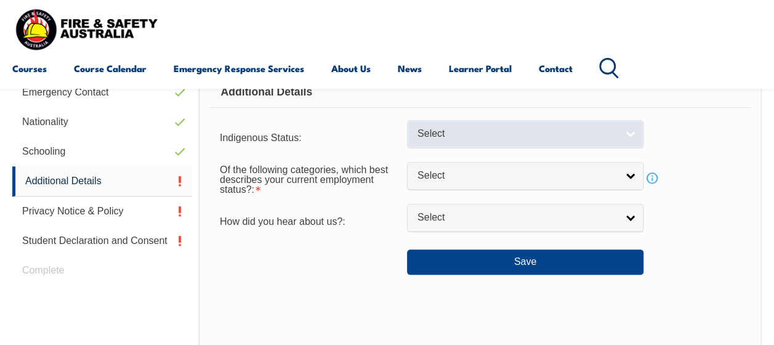
click at [492, 138] on span "Select" at bounding box center [518, 133] width 200 height 13
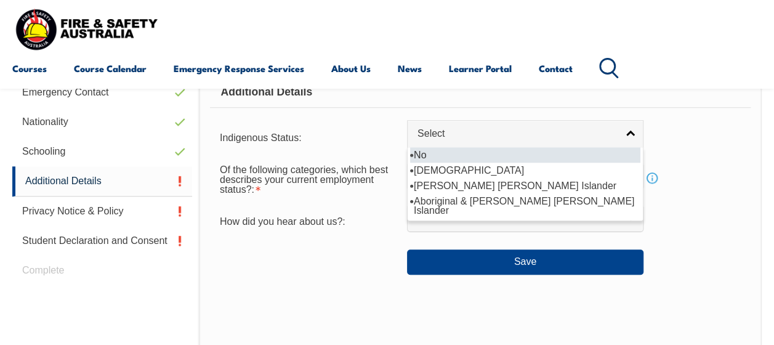
click at [471, 153] on li "No" at bounding box center [525, 154] width 230 height 15
select select "4"
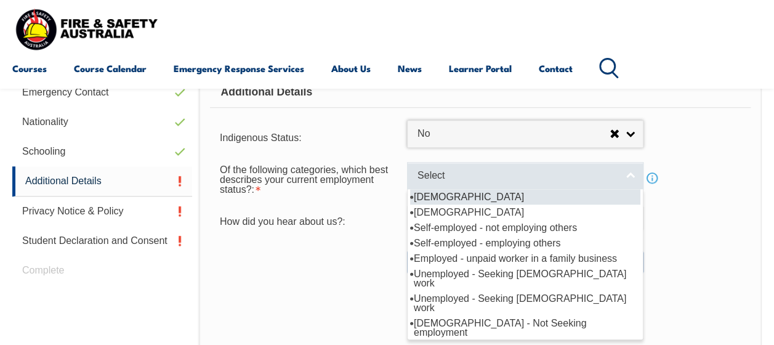
click at [467, 180] on span "Select" at bounding box center [518, 175] width 200 height 13
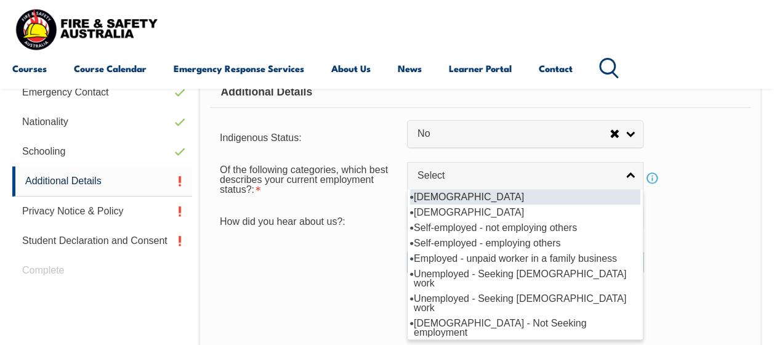
click at [466, 203] on li "[DEMOGRAPHIC_DATA]" at bounding box center [525, 196] width 230 height 15
select select "1"
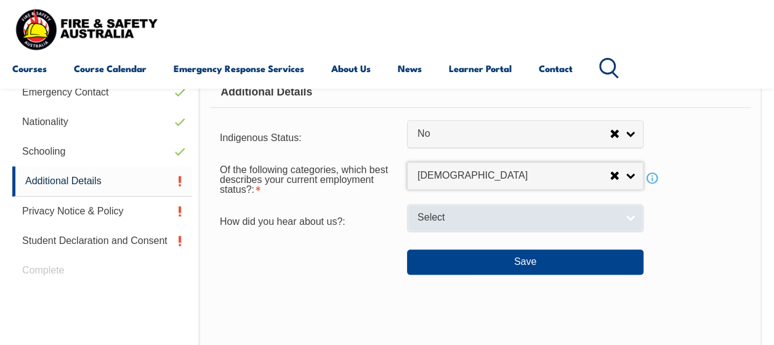
click at [468, 212] on span "Select" at bounding box center [518, 217] width 200 height 13
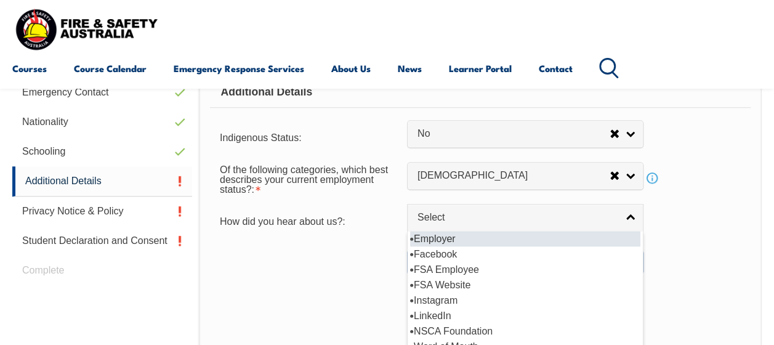
click at [458, 234] on li "Employer" at bounding box center [525, 238] width 230 height 15
select select "8019"
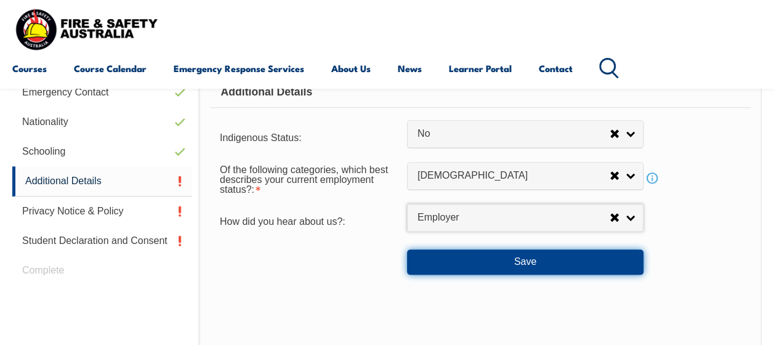
click at [465, 261] on button "Save" at bounding box center [525, 261] width 236 height 25
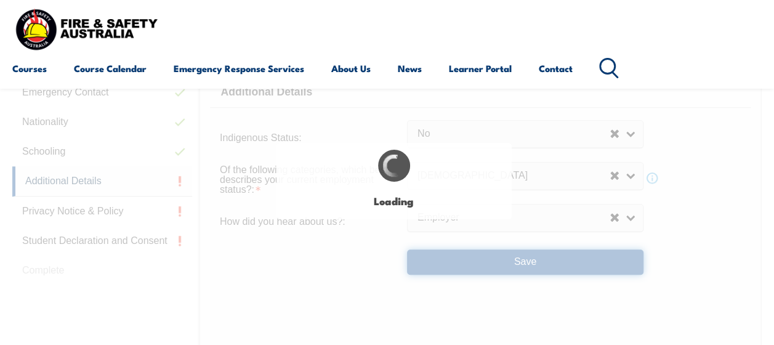
select select "false"
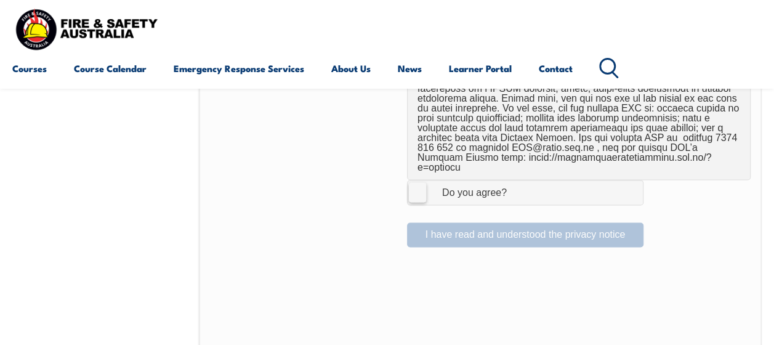
scroll to position [892, 0]
click at [408, 181] on label "I Agree Do you agree?" at bounding box center [525, 193] width 236 height 25
click at [517, 182] on input "I Agree Do you agree?" at bounding box center [527, 193] width 21 height 23
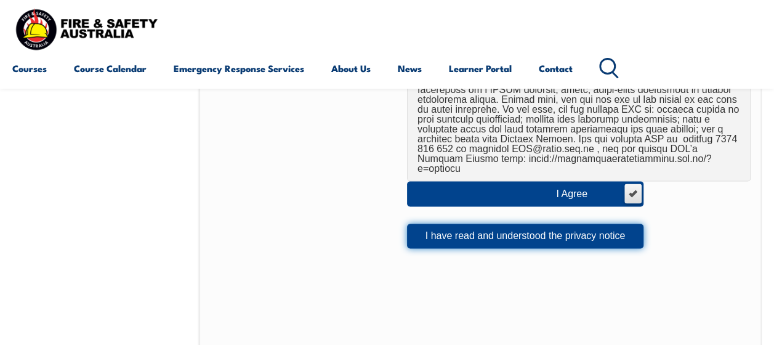
click at [589, 224] on button "I have read and understood the privacy notice" at bounding box center [525, 236] width 236 height 25
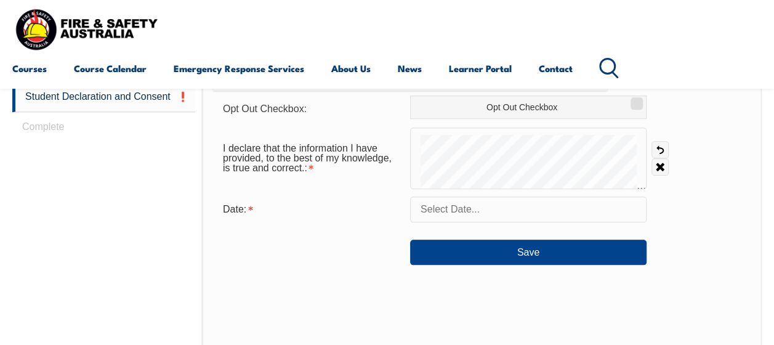
scroll to position [469, 0]
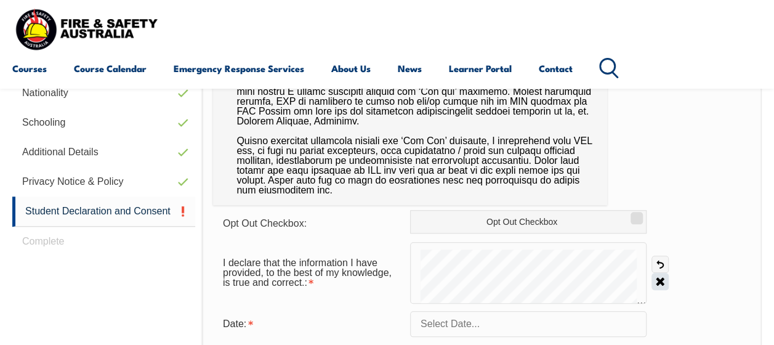
click at [659, 279] on link "Clear" at bounding box center [660, 281] width 17 height 17
click at [663, 278] on link "Clear" at bounding box center [660, 281] width 17 height 17
click at [659, 283] on link "Clear" at bounding box center [660, 281] width 17 height 17
drag, startPoint x: 443, startPoint y: 244, endPoint x: 429, endPoint y: 304, distance: 62.1
click at [429, 304] on form "Opt Out Checkbox: Opt Out Checkbox I declare that the information I have provid…" at bounding box center [482, 294] width 538 height 169
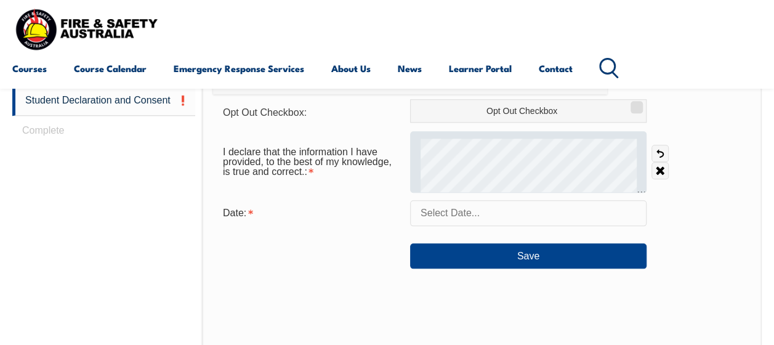
scroll to position [581, 0]
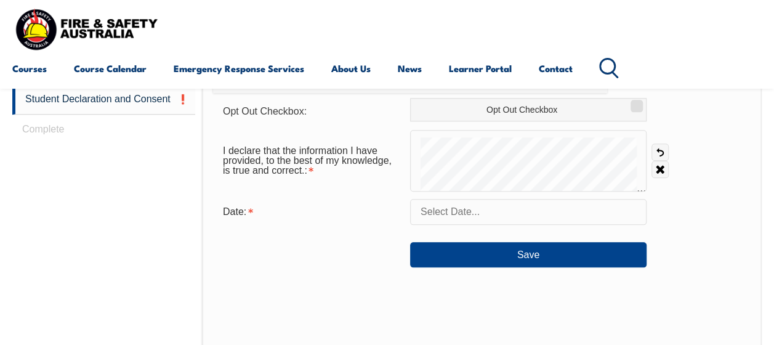
click at [584, 220] on input "text" at bounding box center [528, 212] width 236 height 26
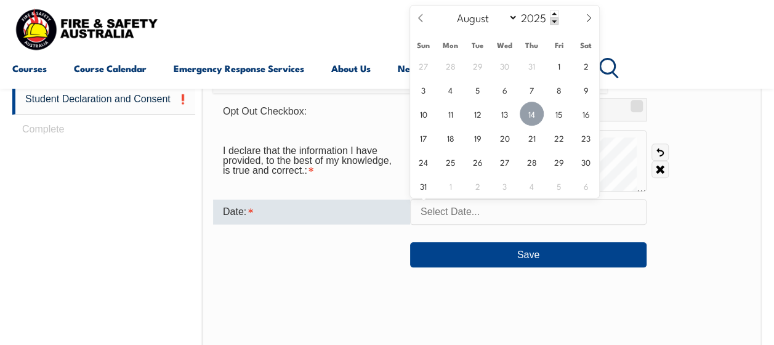
click at [537, 118] on span "14" at bounding box center [532, 114] width 24 height 24
type input "[DATE]"
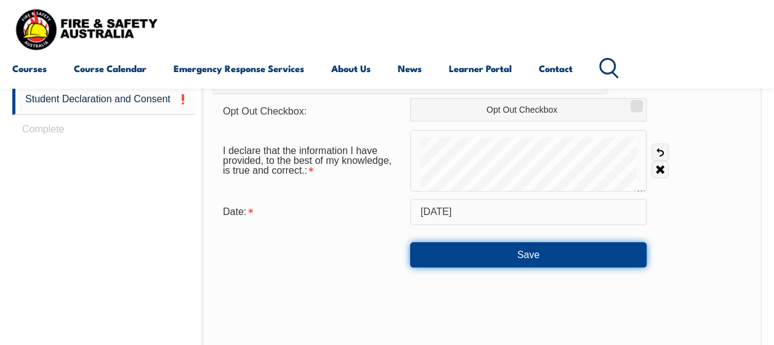
click at [525, 265] on button "Save" at bounding box center [528, 254] width 236 height 25
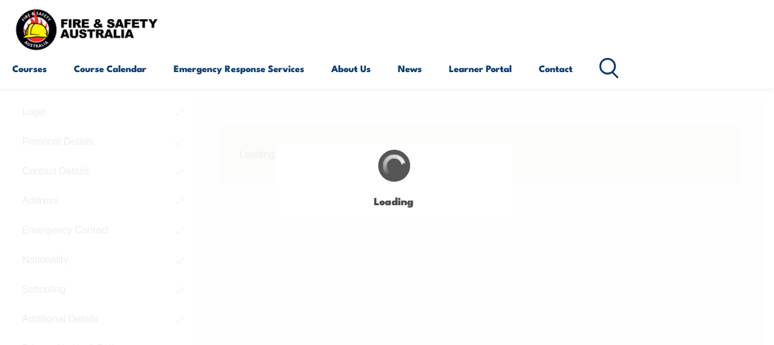
scroll to position [299, 0]
